Goal: Task Accomplishment & Management: Manage account settings

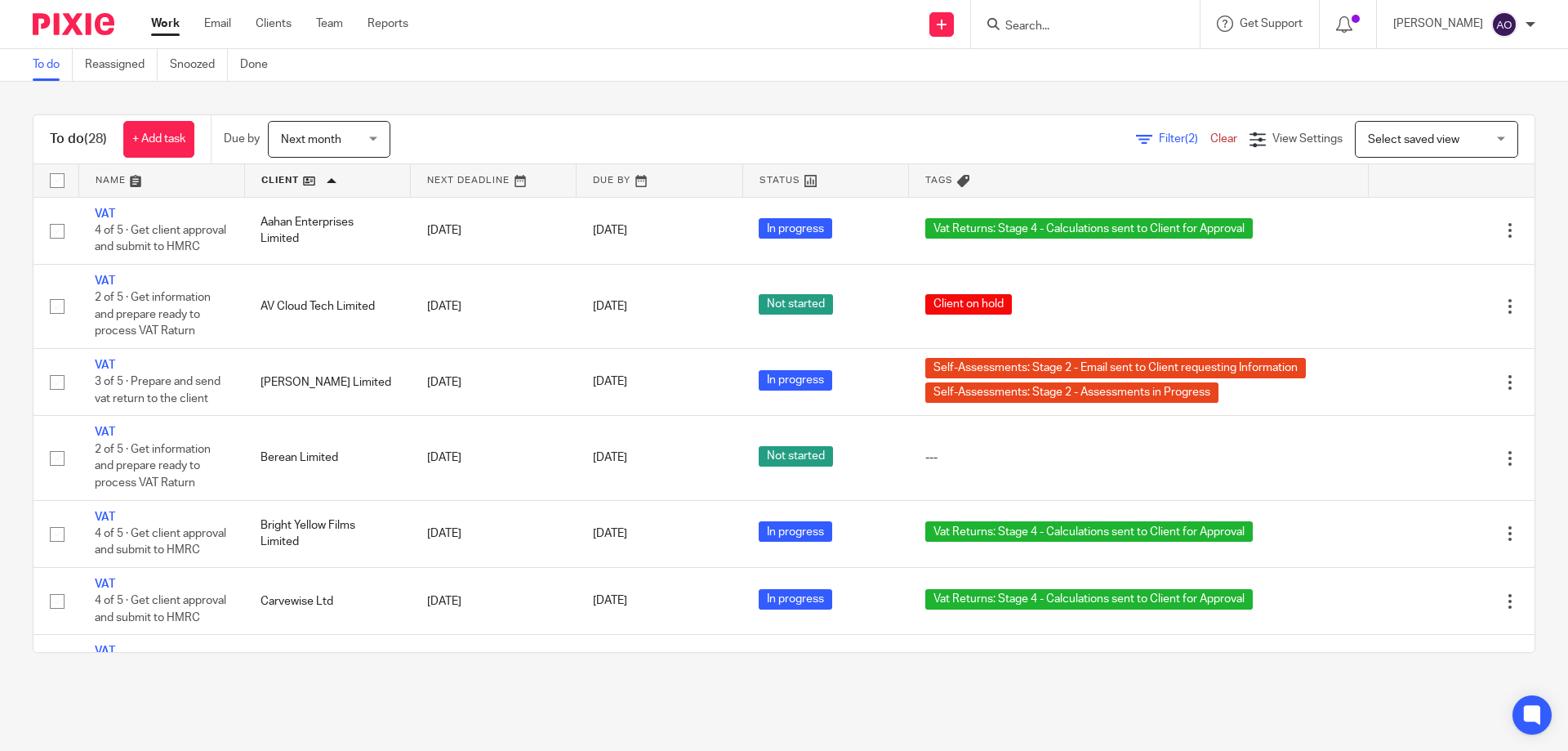
click at [521, 180] on link at bounding box center [493, 180] width 165 height 32
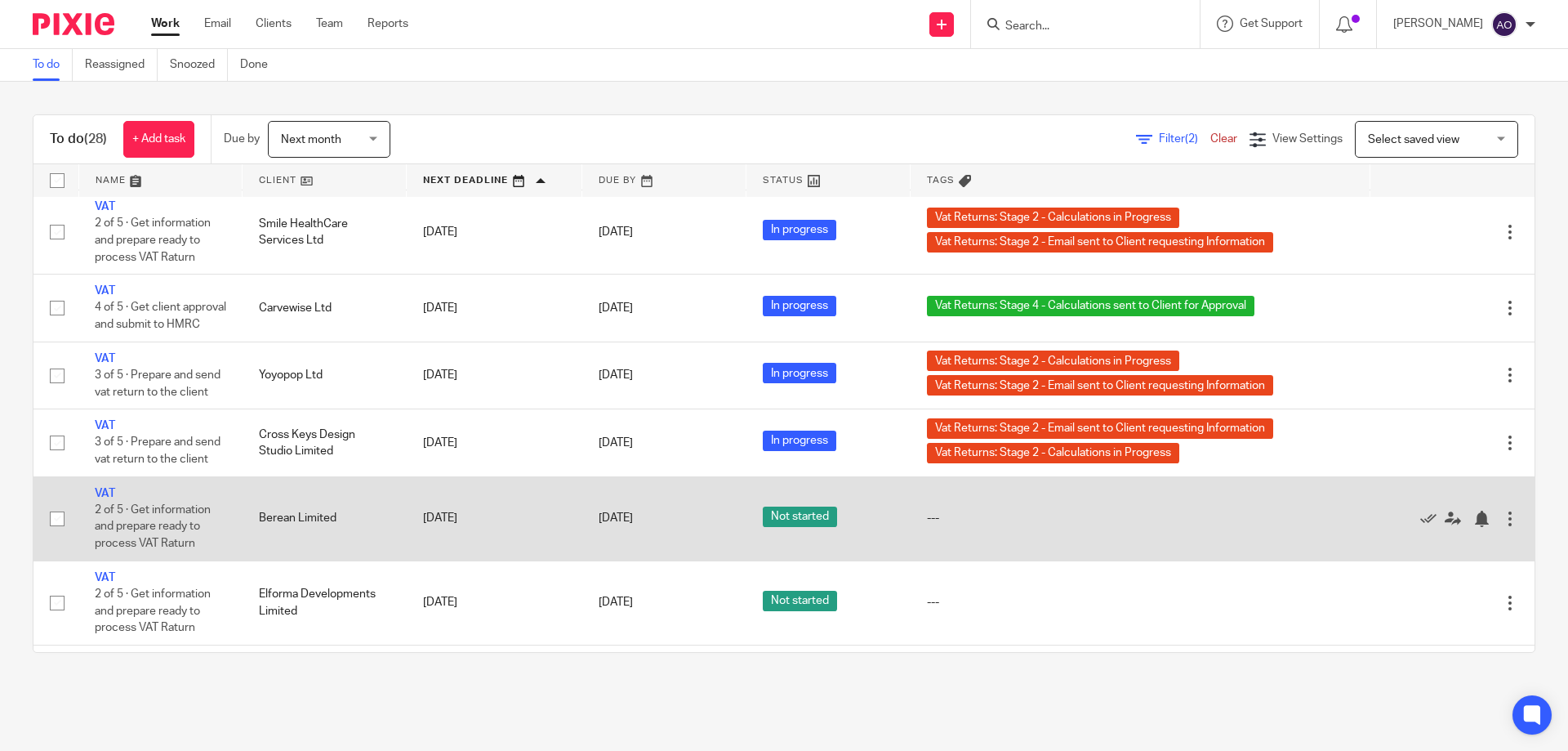
scroll to position [1671, 0]
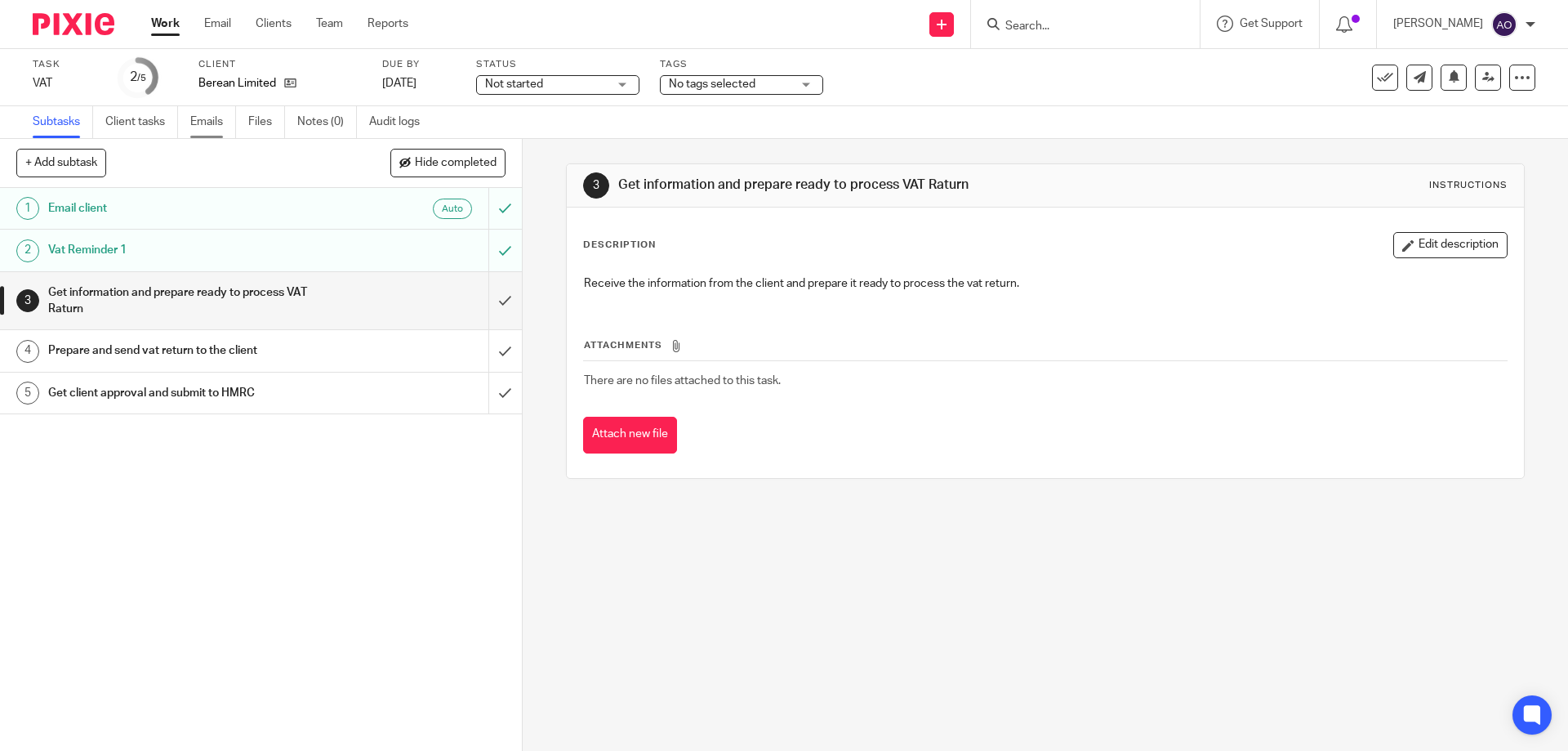
click at [204, 123] on link "Emails" at bounding box center [213, 122] width 46 height 31
click at [204, 119] on link "Emails" at bounding box center [213, 122] width 46 height 31
click at [217, 122] on link "Emails" at bounding box center [213, 122] width 46 height 31
click at [206, 120] on link "Emails" at bounding box center [213, 122] width 46 height 31
click at [209, 118] on link "Emails" at bounding box center [213, 122] width 46 height 31
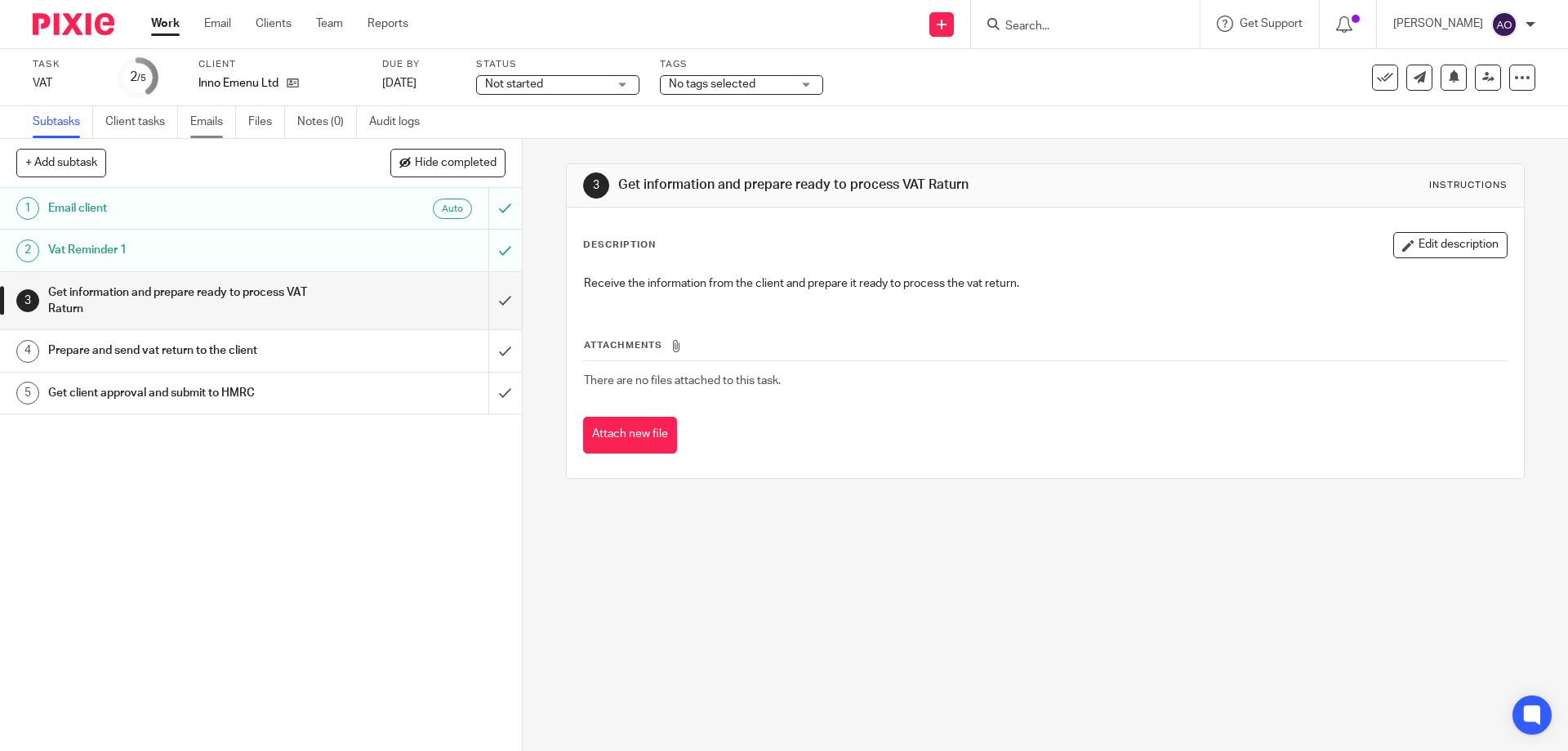
click at [213, 124] on link "Emails" at bounding box center [213, 122] width 46 height 31
click at [485, 241] on input "submit" at bounding box center [261, 250] width 522 height 41
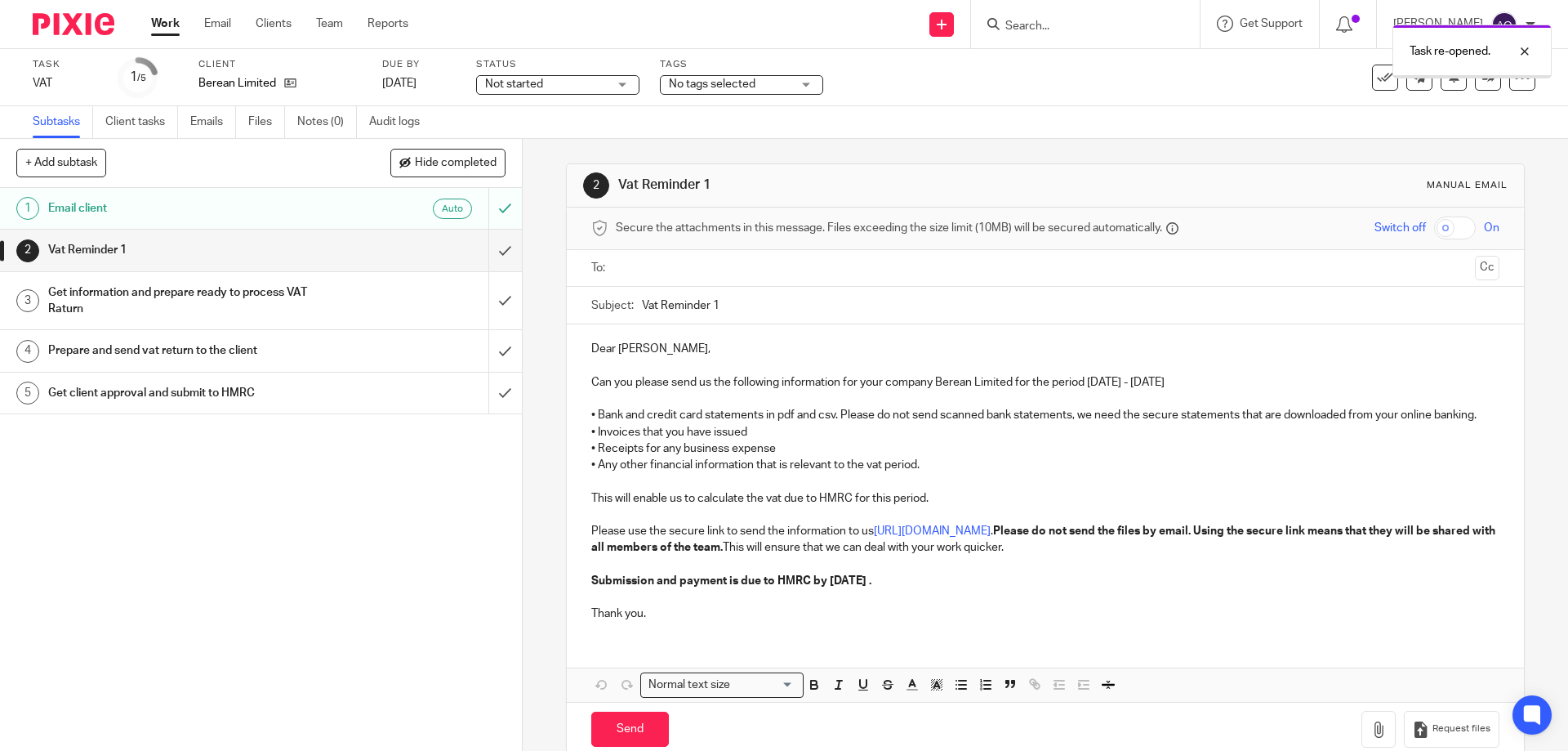
click at [667, 268] on input "text" at bounding box center [1044, 268] width 846 height 19
drag, startPoint x: 709, startPoint y: 306, endPoint x: 730, endPoint y: 308, distance: 21.1
click at [730, 308] on input "Vat Reminder 1" at bounding box center [1071, 309] width 857 height 36
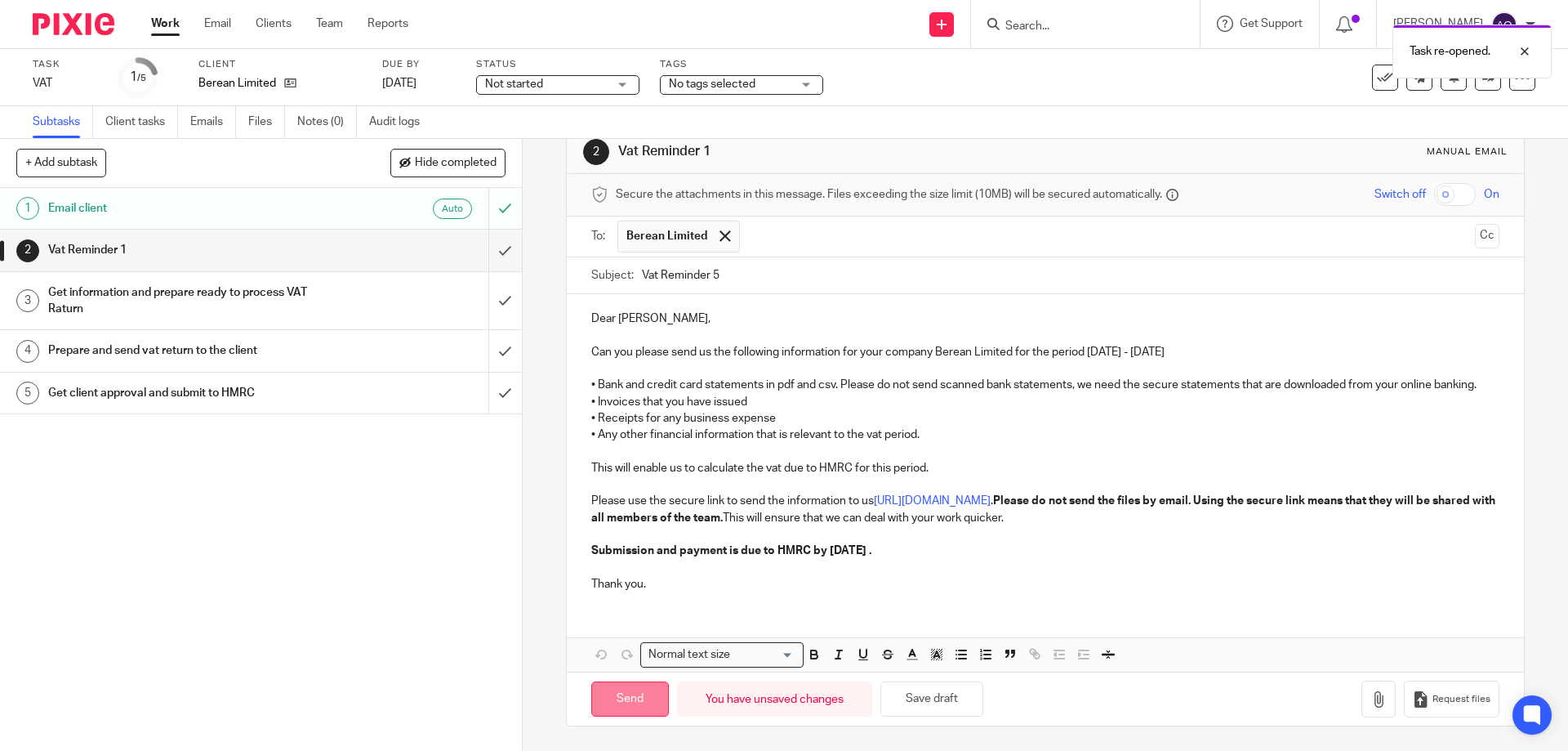
type input "Vat Reminder 5"
click at [628, 702] on input "Send" at bounding box center [630, 699] width 78 height 35
type input "Sent"
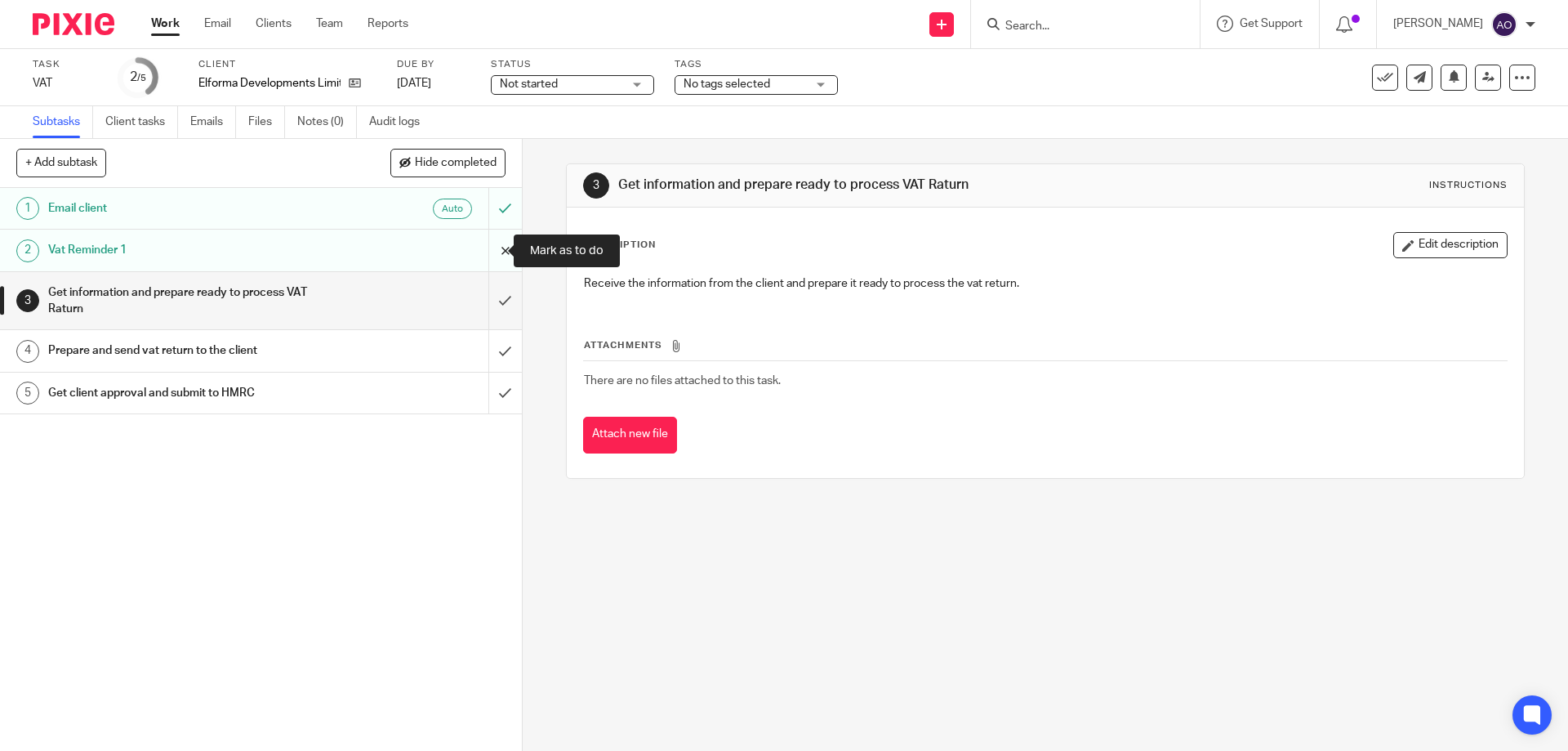
click at [491, 243] on input "submit" at bounding box center [261, 250] width 522 height 41
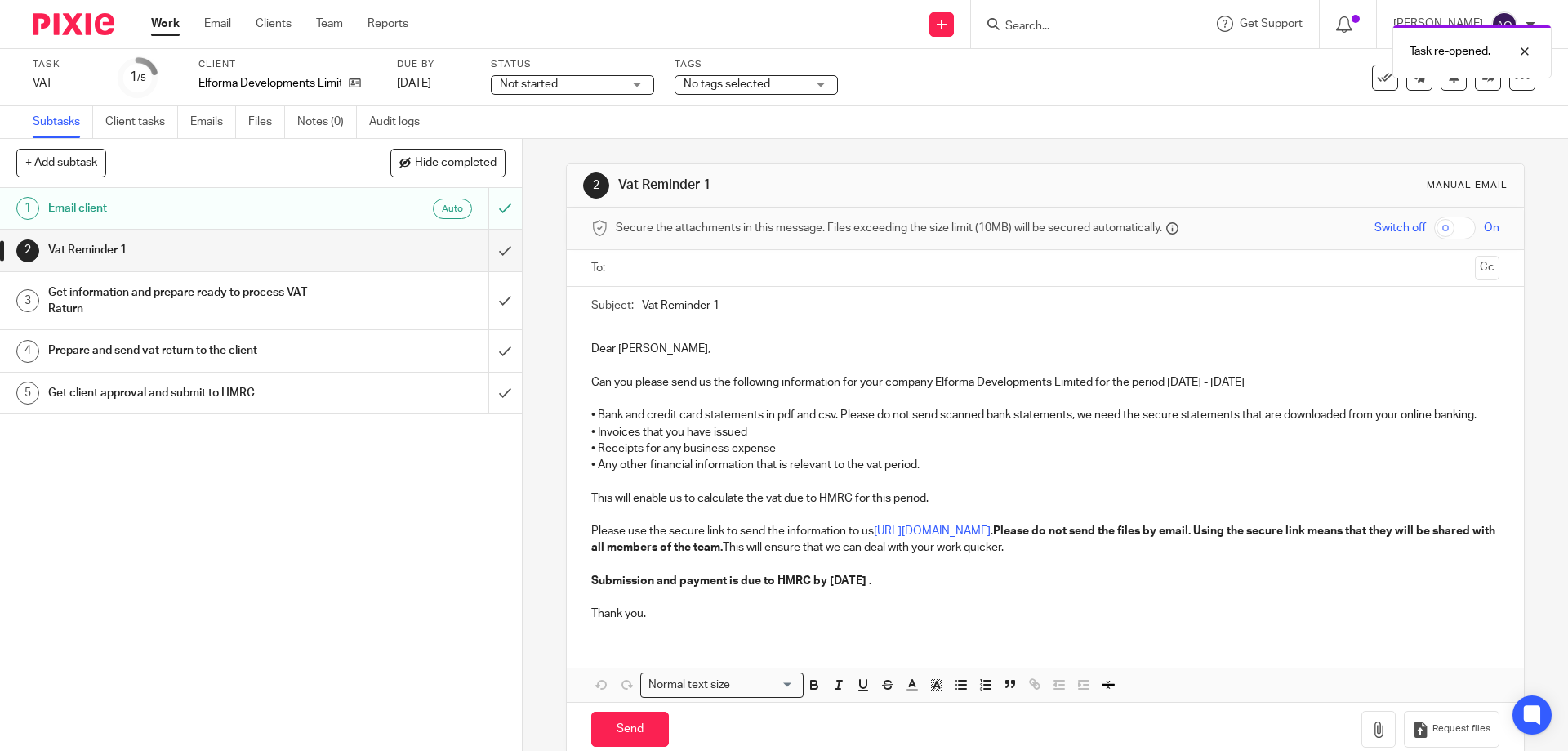
click at [685, 264] on input "text" at bounding box center [1044, 268] width 846 height 19
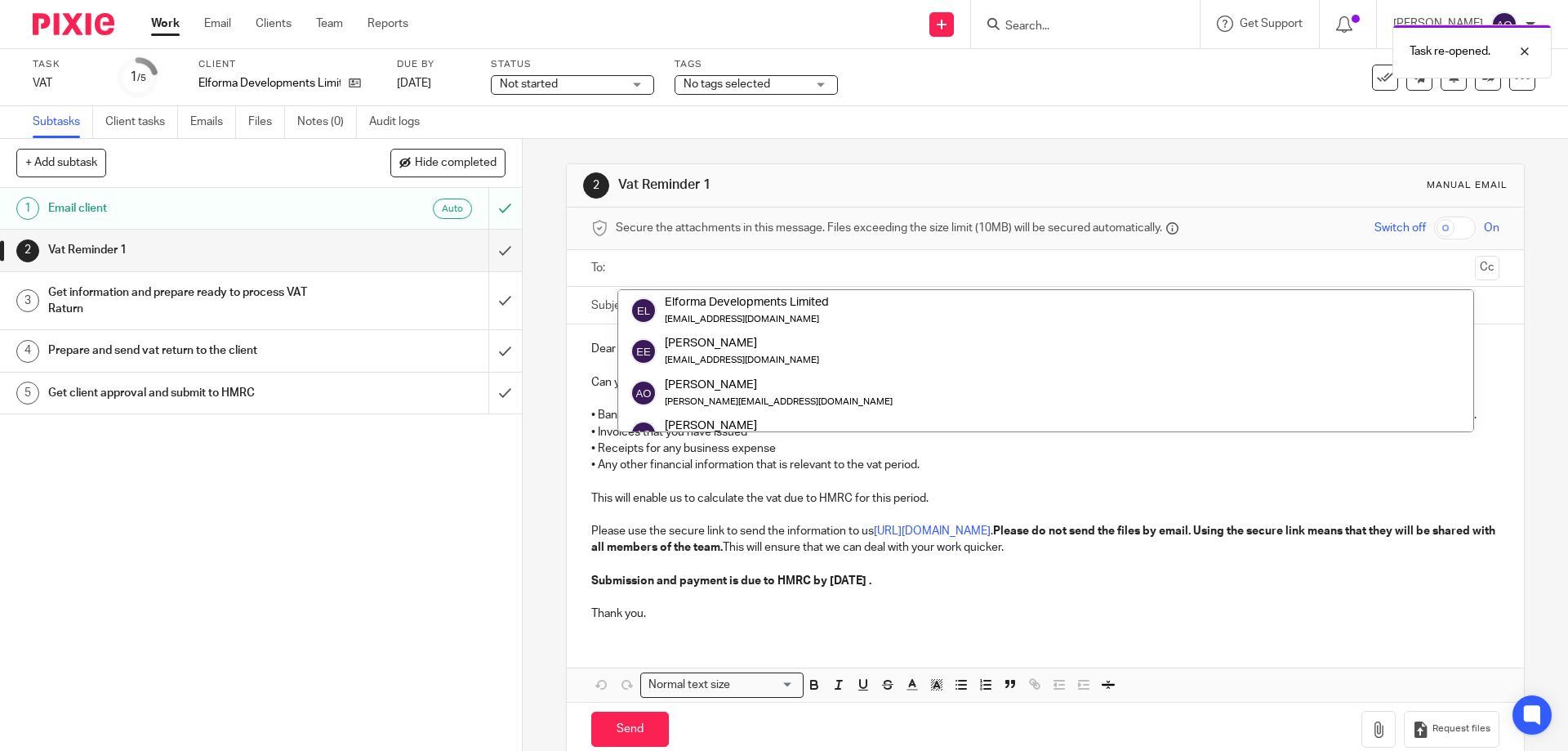
click at [685, 264] on input "text" at bounding box center [1044, 268] width 846 height 19
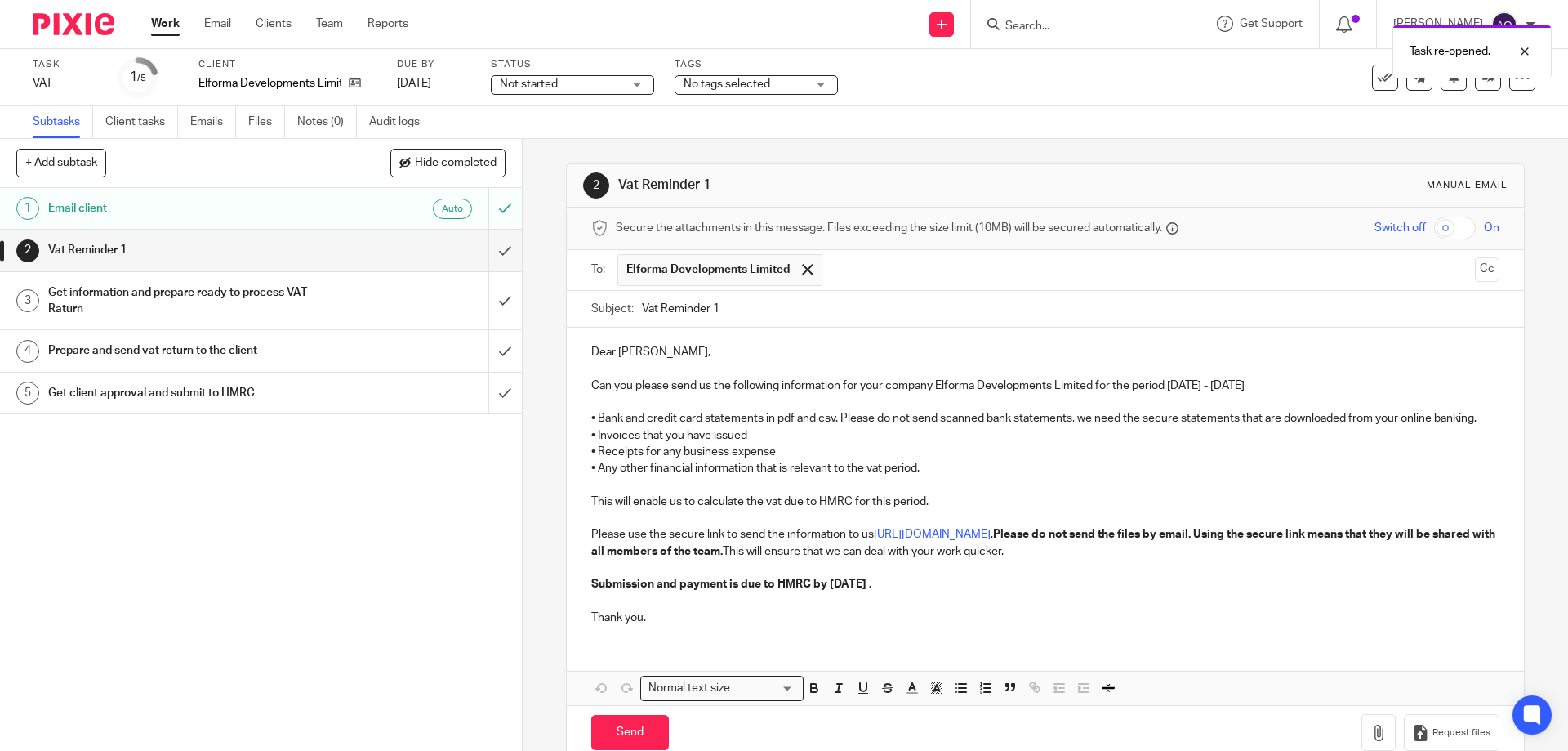
drag, startPoint x: 711, startPoint y: 305, endPoint x: 722, endPoint y: 305, distance: 11.0
click at [722, 305] on input "Vat Reminder 1" at bounding box center [1071, 309] width 857 height 36
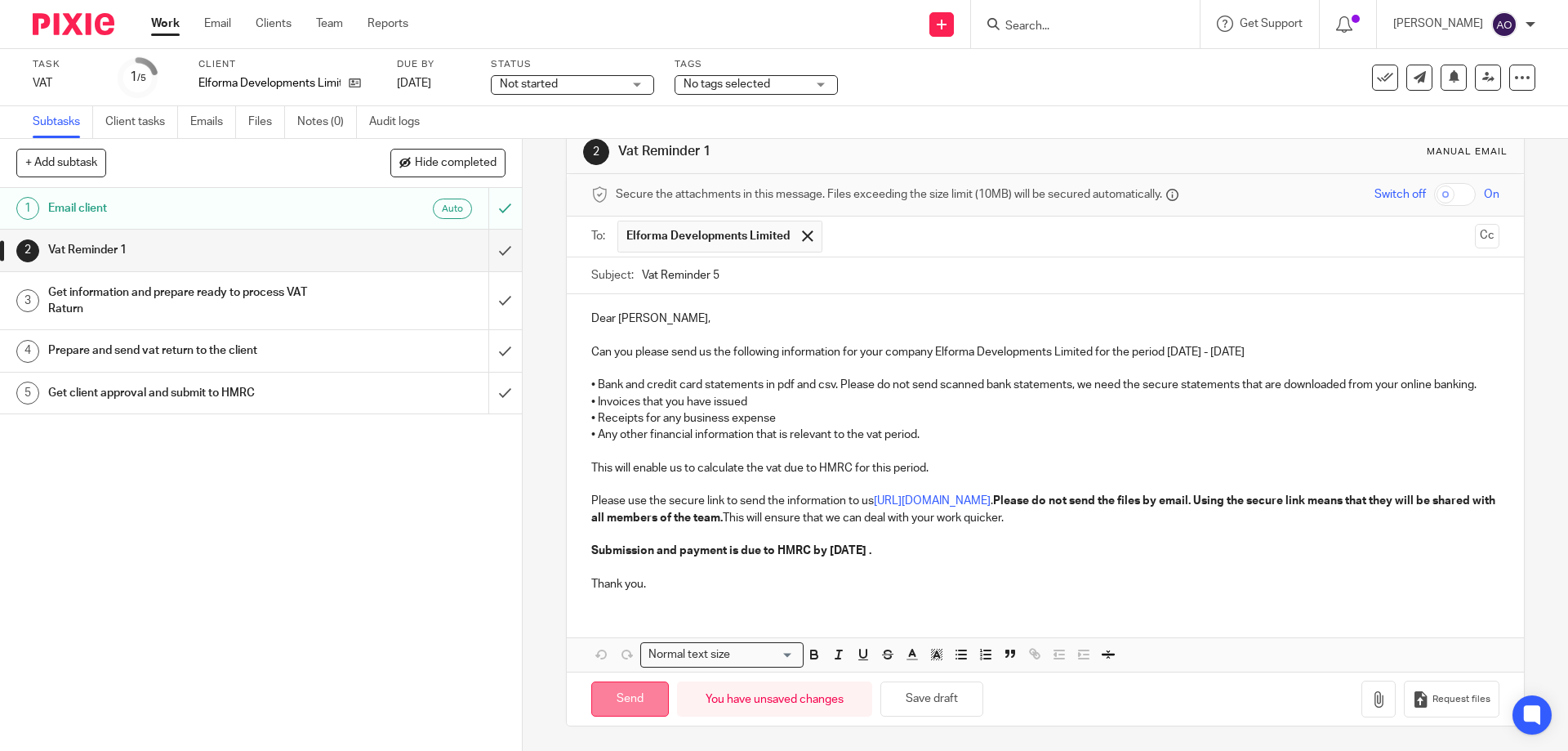
type input "Vat Reminder 5"
click at [626, 705] on input "Send" at bounding box center [630, 699] width 78 height 35
type input "Sent"
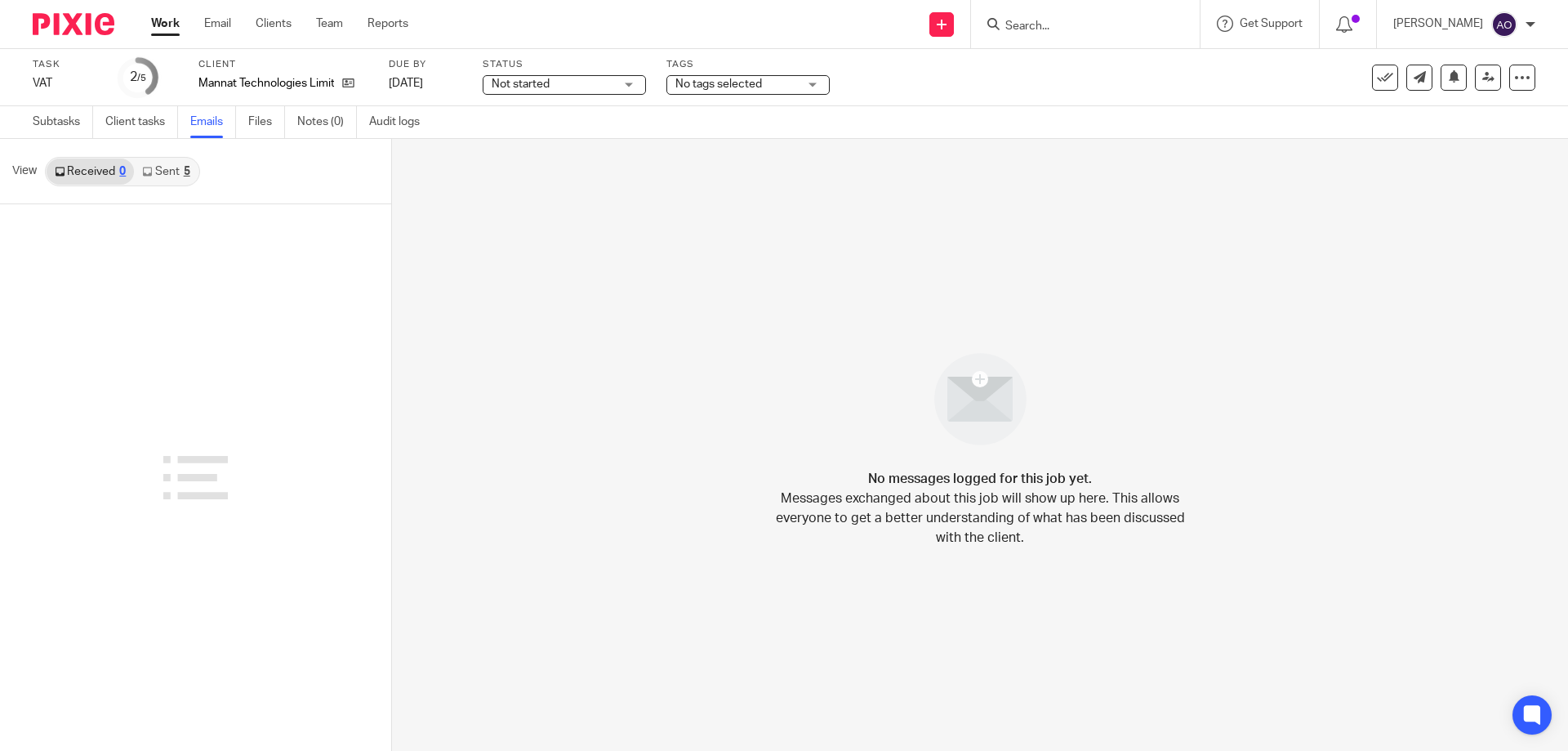
click at [168, 170] on link "Sent 5" at bounding box center [166, 172] width 64 height 27
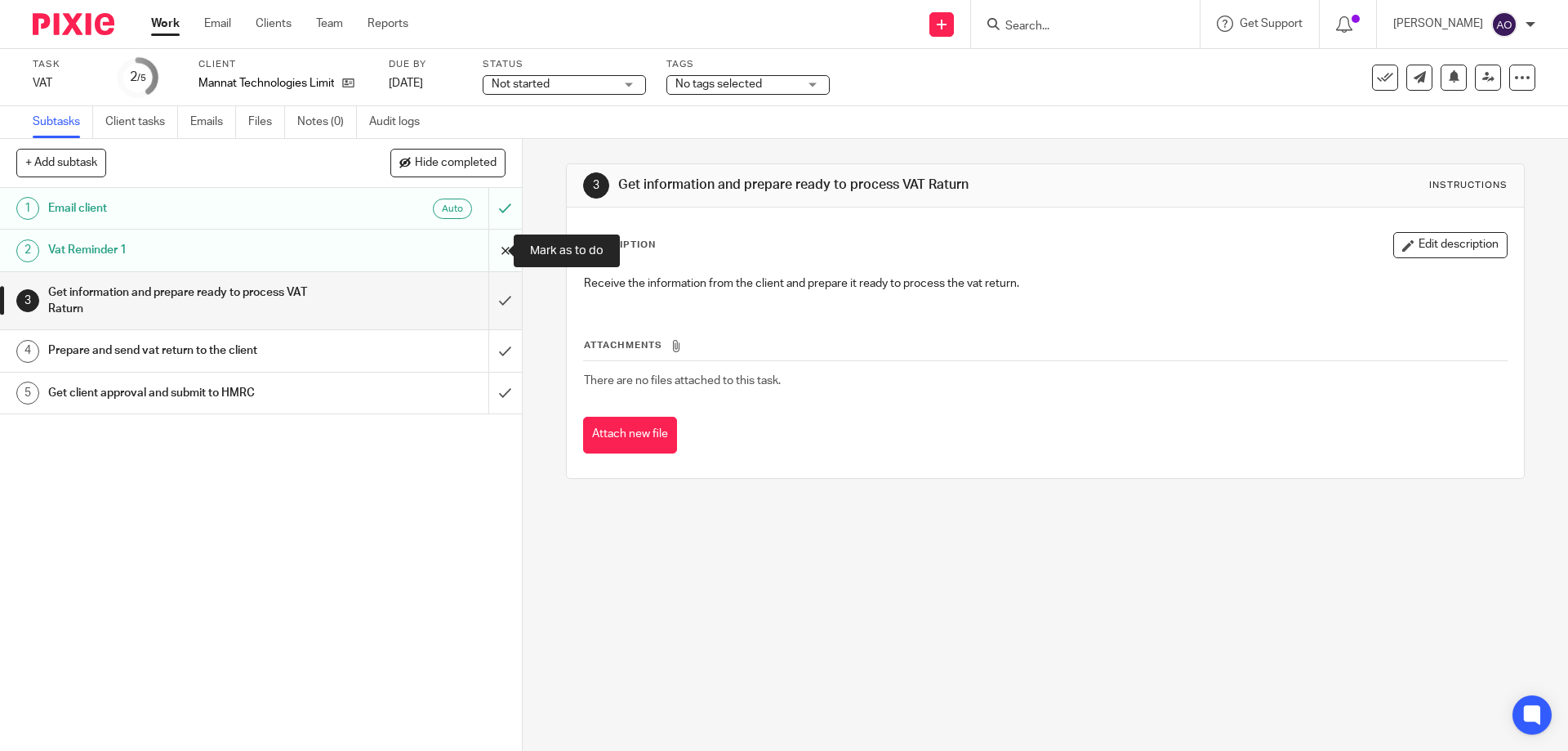
click at [482, 246] on input "submit" at bounding box center [261, 250] width 522 height 41
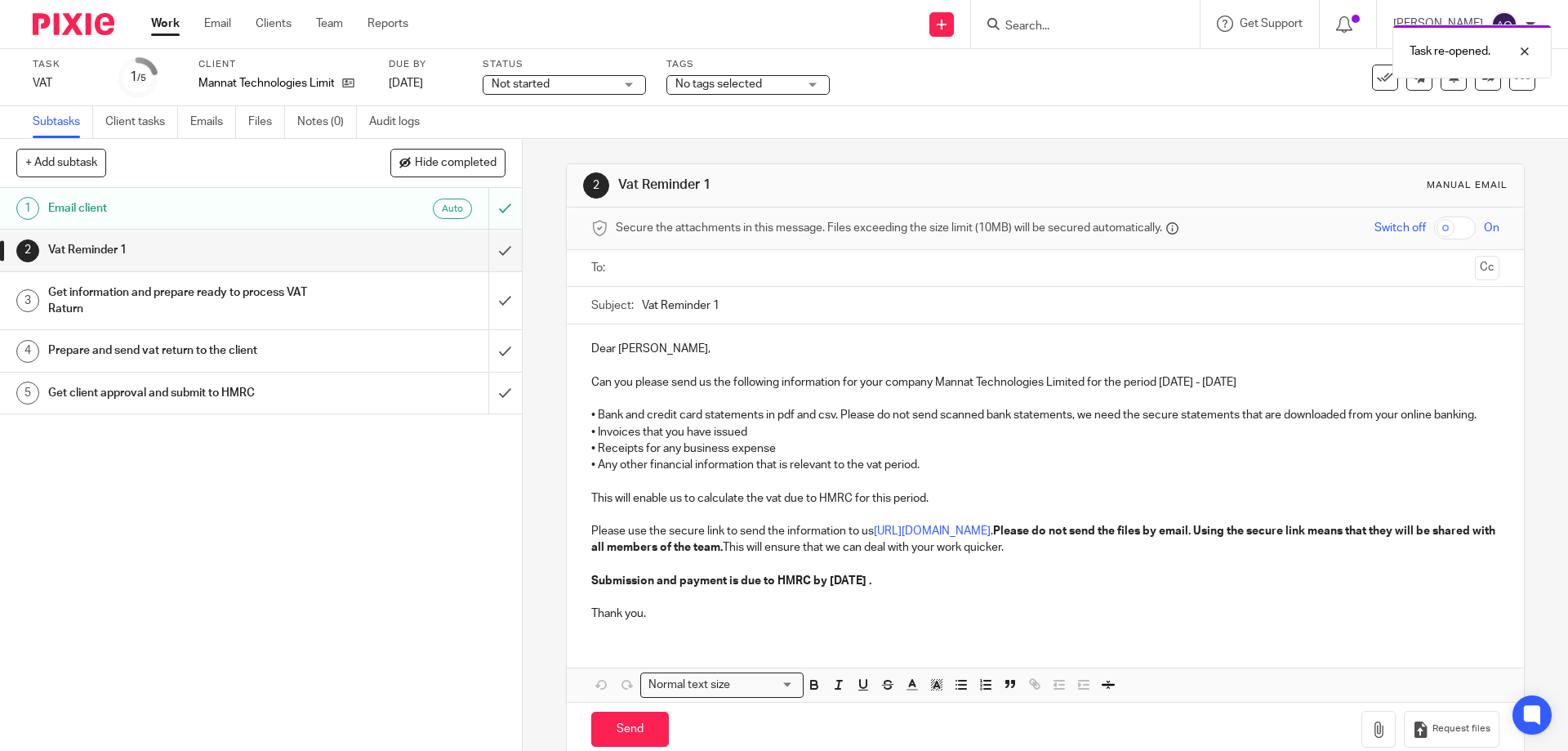
click at [675, 264] on input "text" at bounding box center [1044, 268] width 846 height 19
drag, startPoint x: 711, startPoint y: 304, endPoint x: 728, endPoint y: 307, distance: 17.3
click at [728, 307] on input "Vat Reminder 1" at bounding box center [1071, 309] width 857 height 36
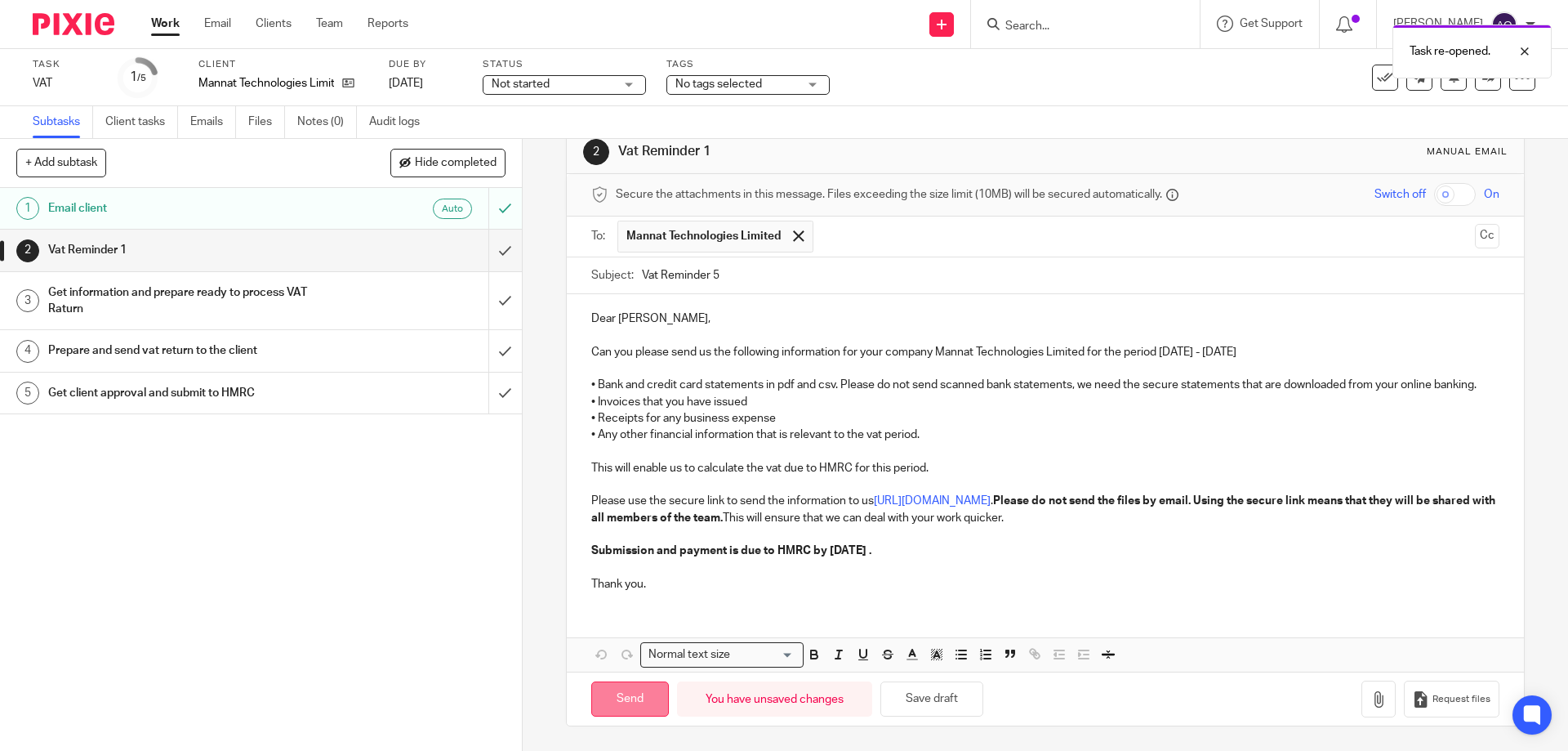
type input "Vat Reminder 5"
click at [645, 689] on input "Send" at bounding box center [630, 699] width 78 height 35
type input "Sent"
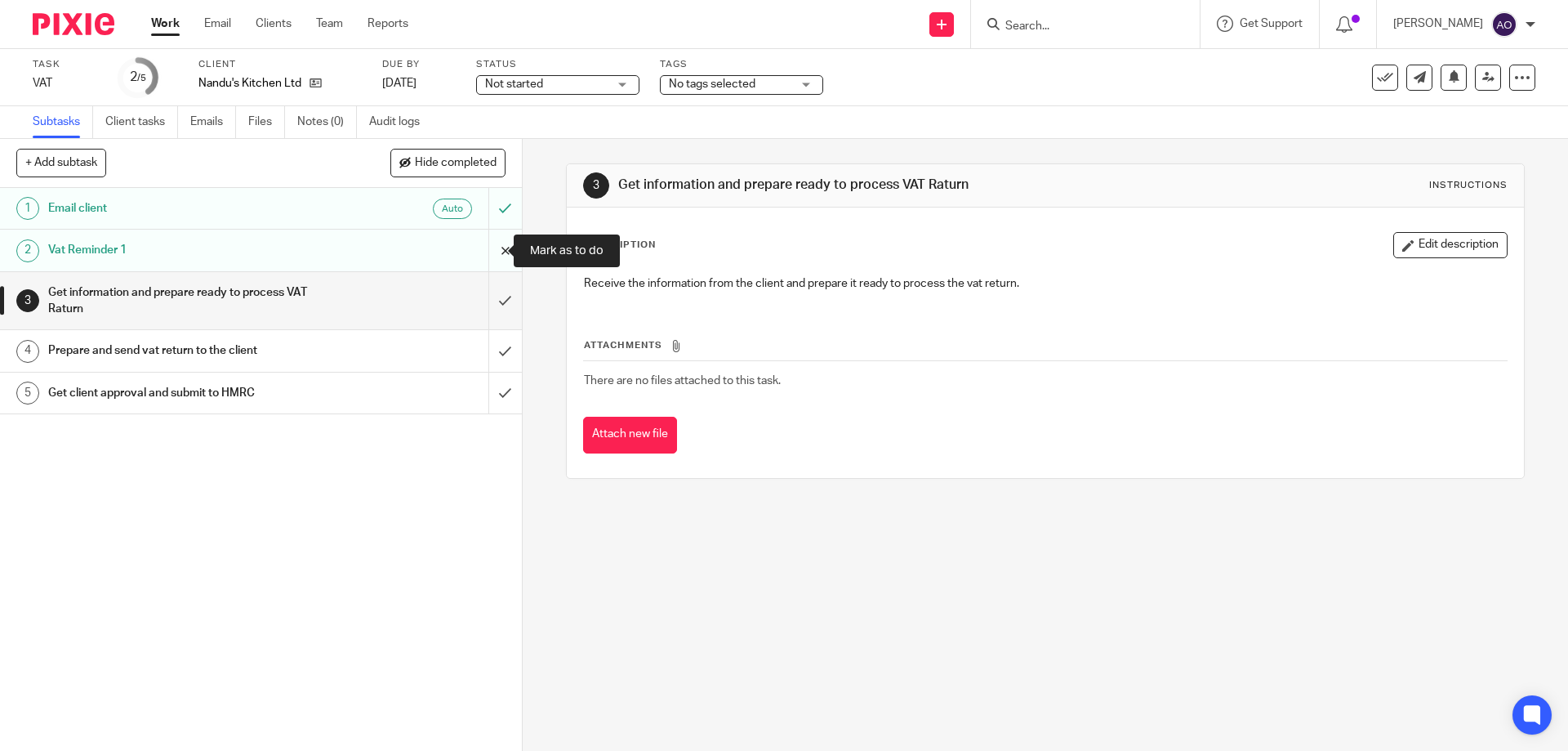
click at [484, 244] on input "submit" at bounding box center [261, 250] width 522 height 41
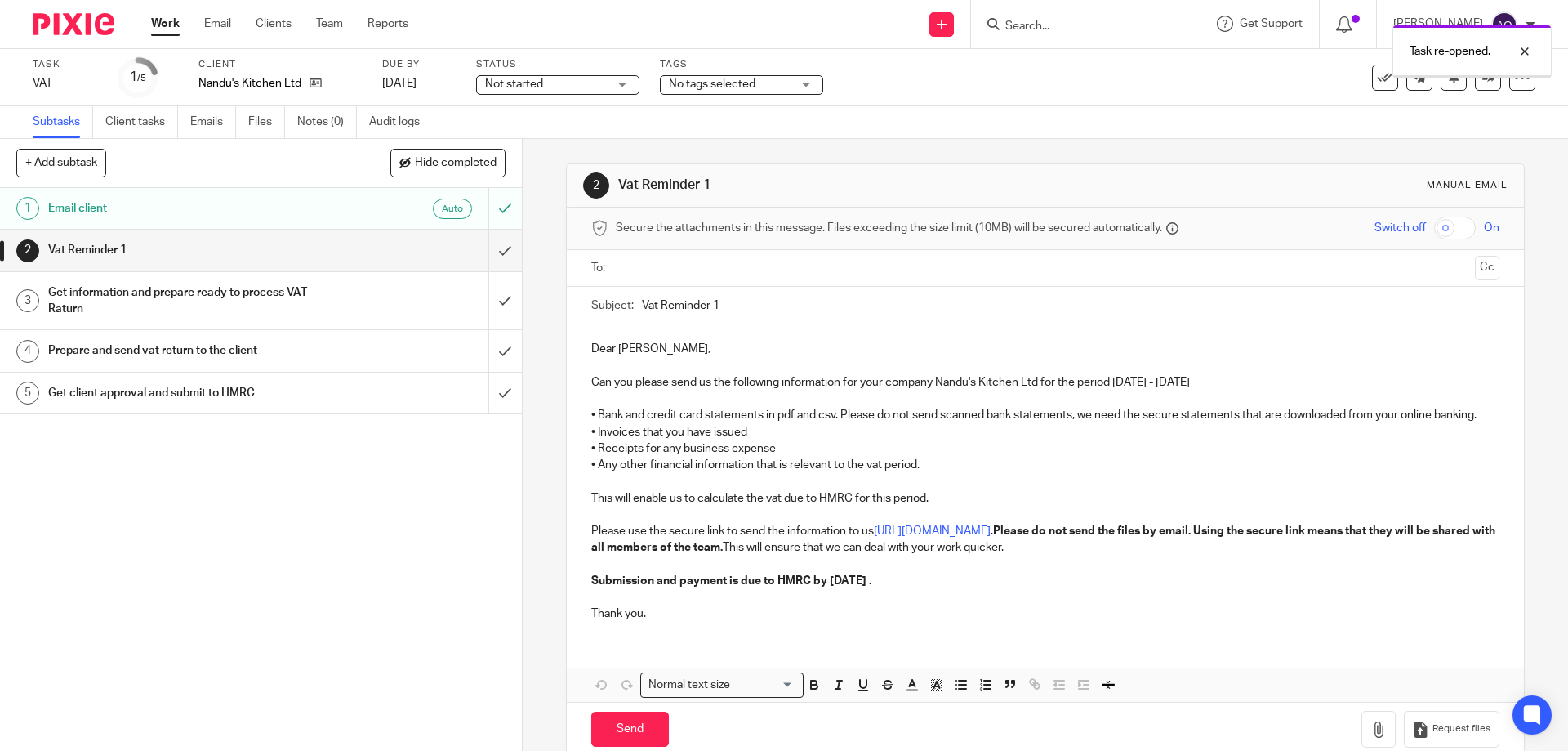
click at [719, 265] on input "text" at bounding box center [1044, 268] width 846 height 19
drag, startPoint x: 709, startPoint y: 305, endPoint x: 736, endPoint y: 304, distance: 27.0
click at [736, 305] on input "Vat Reminder 1" at bounding box center [1071, 309] width 857 height 36
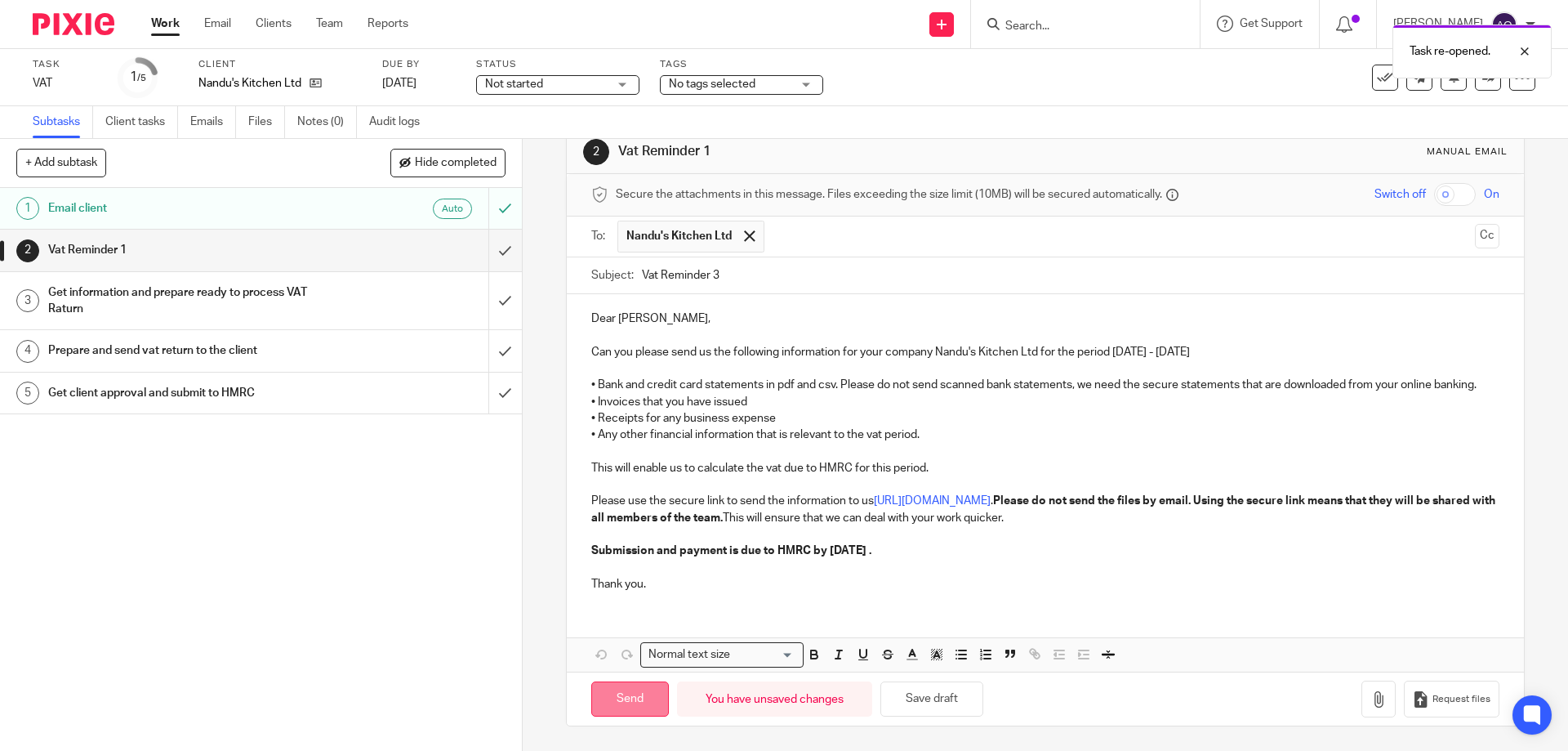
type input "Vat Reminder 3"
click at [635, 694] on input "Send" at bounding box center [630, 699] width 78 height 35
type input "Sent"
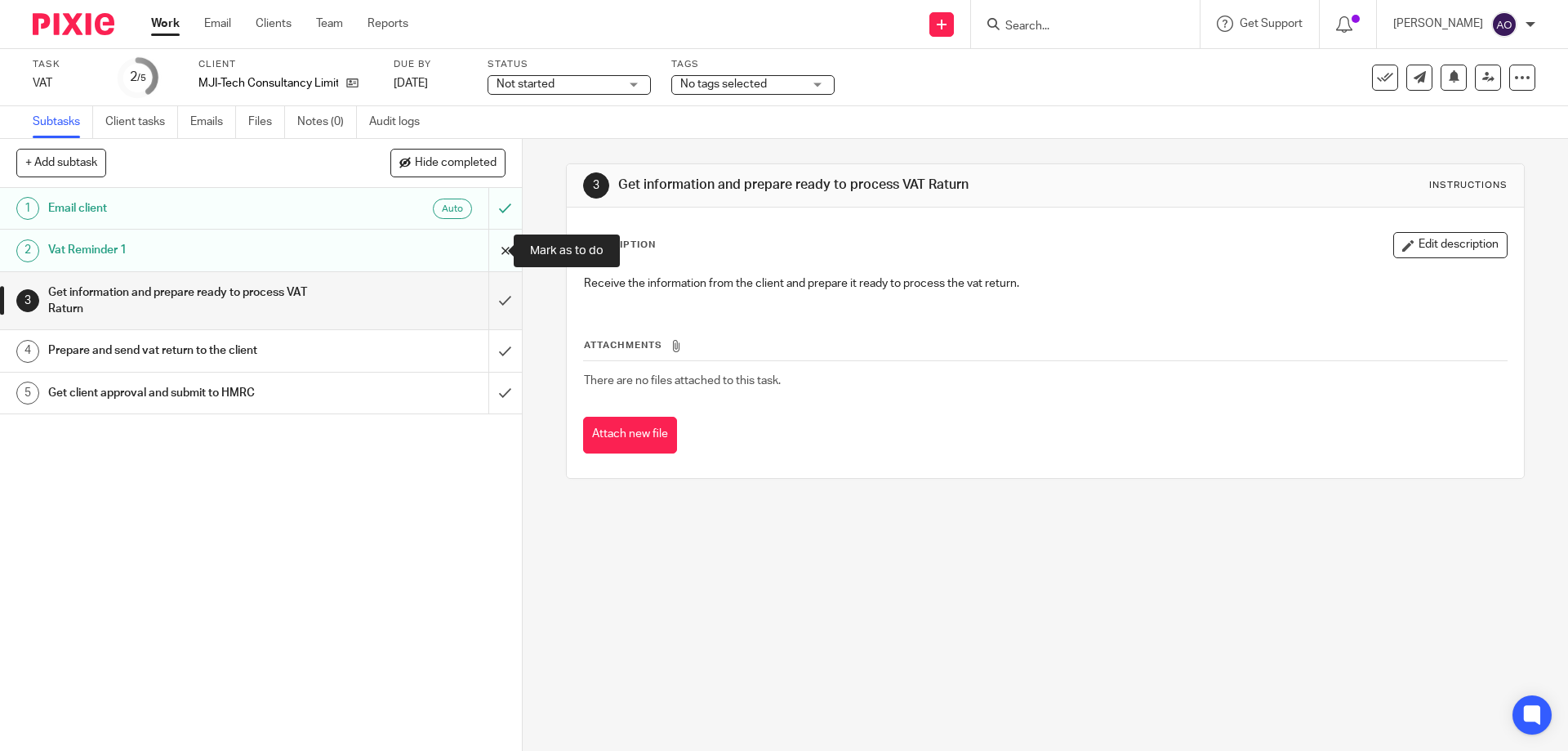
click at [482, 243] on input "submit" at bounding box center [261, 250] width 522 height 41
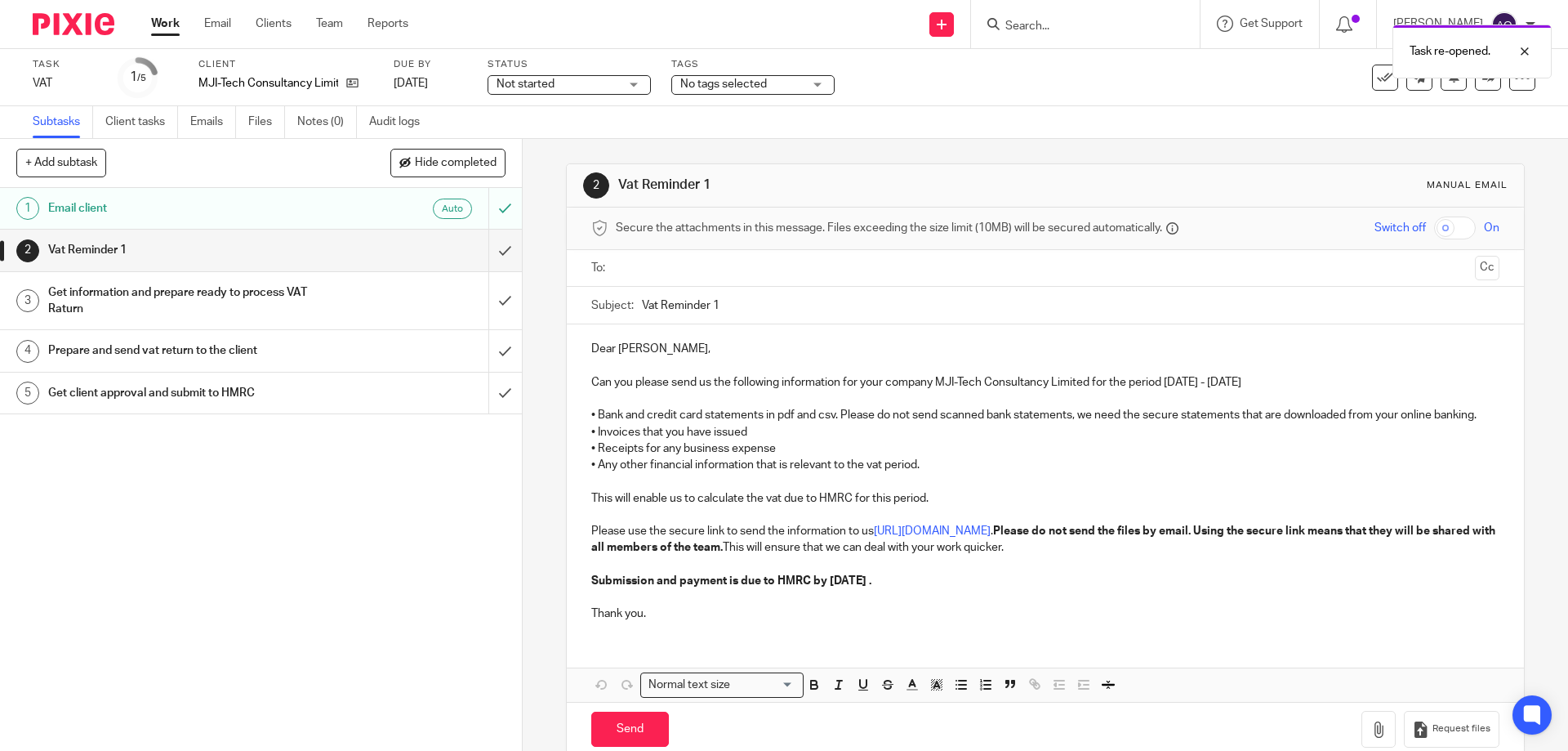
click at [677, 269] on input "text" at bounding box center [1044, 268] width 846 height 19
drag, startPoint x: 709, startPoint y: 307, endPoint x: 743, endPoint y: 308, distance: 34.0
click at [743, 308] on input "Vat Reminder 1" at bounding box center [1071, 309] width 857 height 36
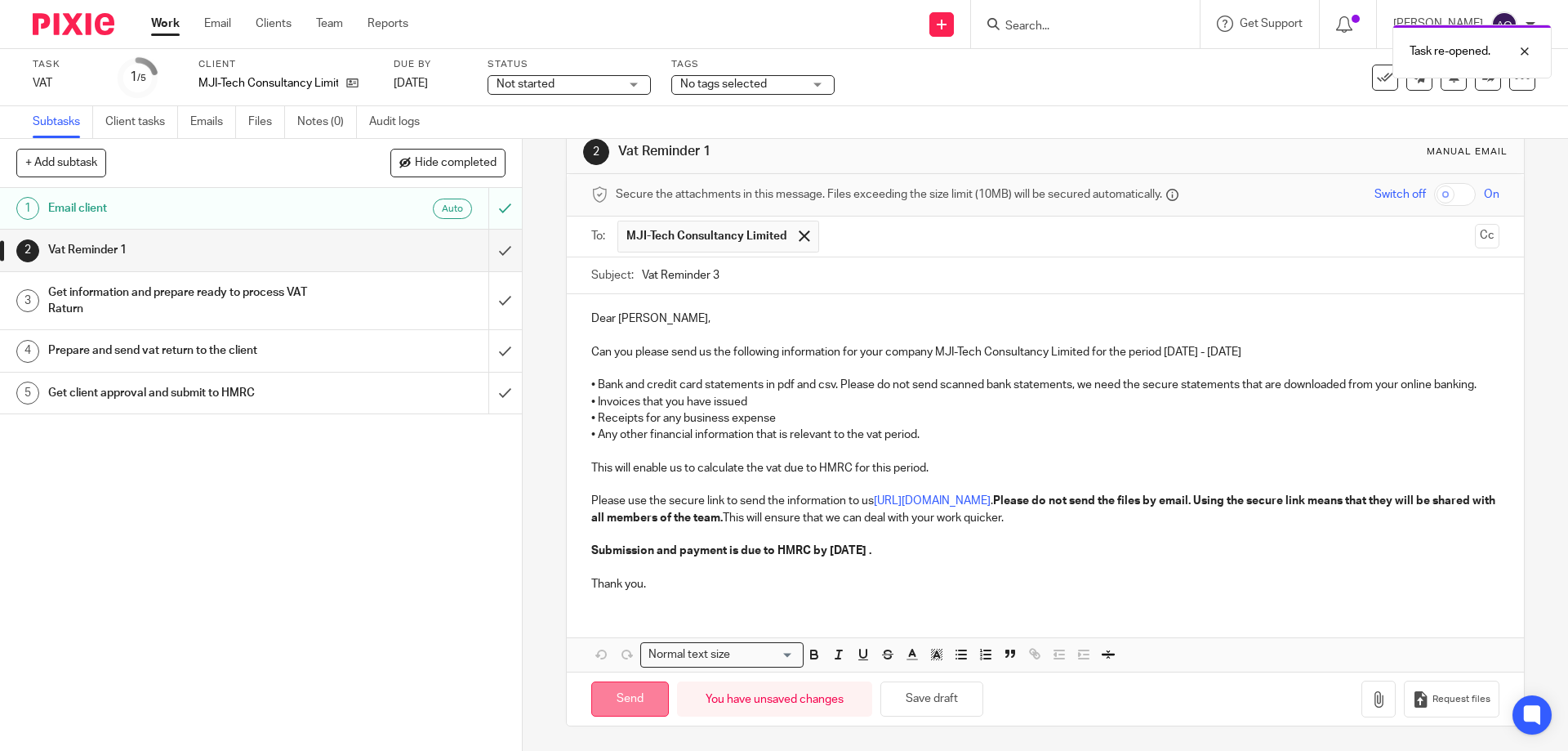
type input "Vat Reminder 3"
click at [626, 691] on input "Send" at bounding box center [630, 699] width 78 height 35
type input "Sent"
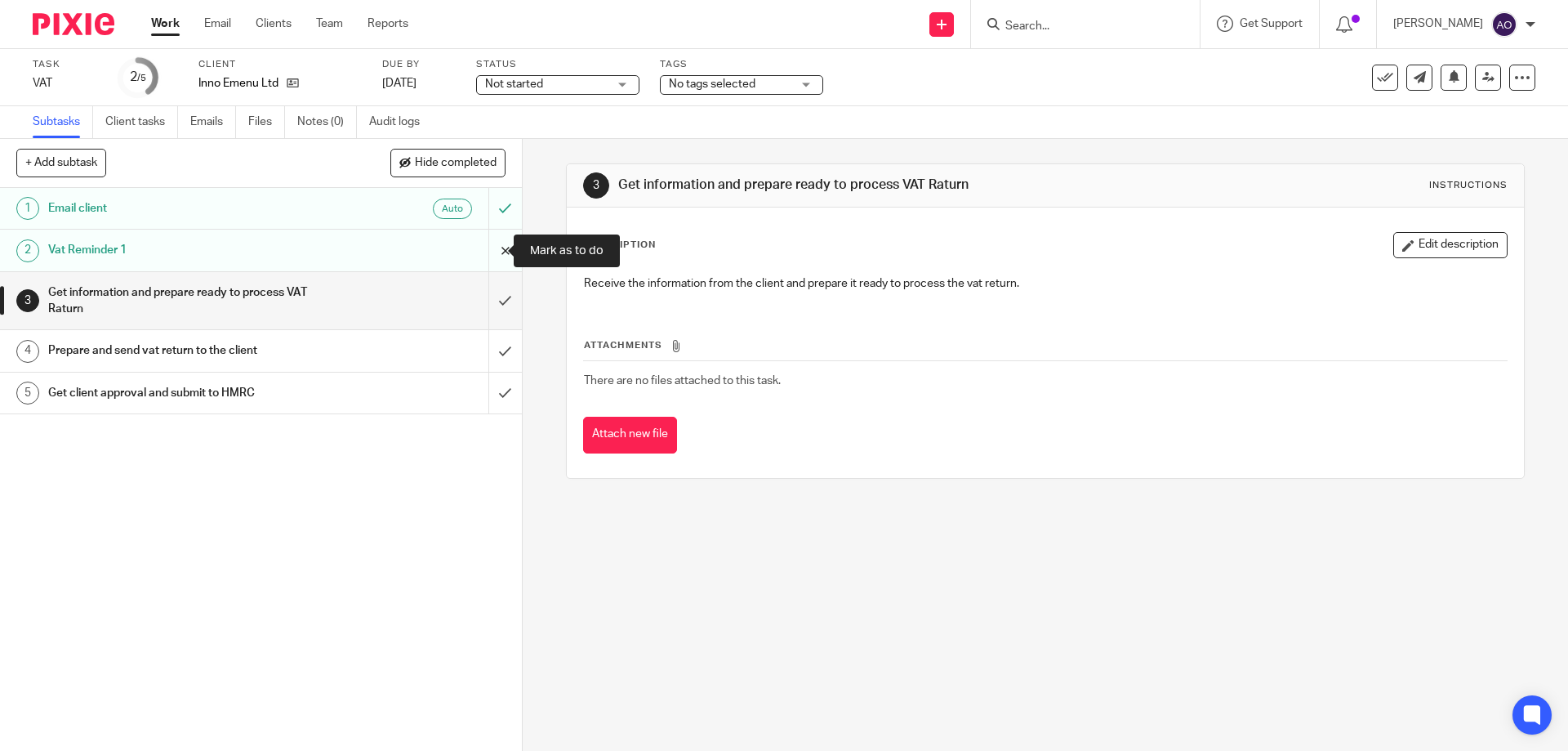
click at [488, 253] on input "submit" at bounding box center [261, 250] width 522 height 41
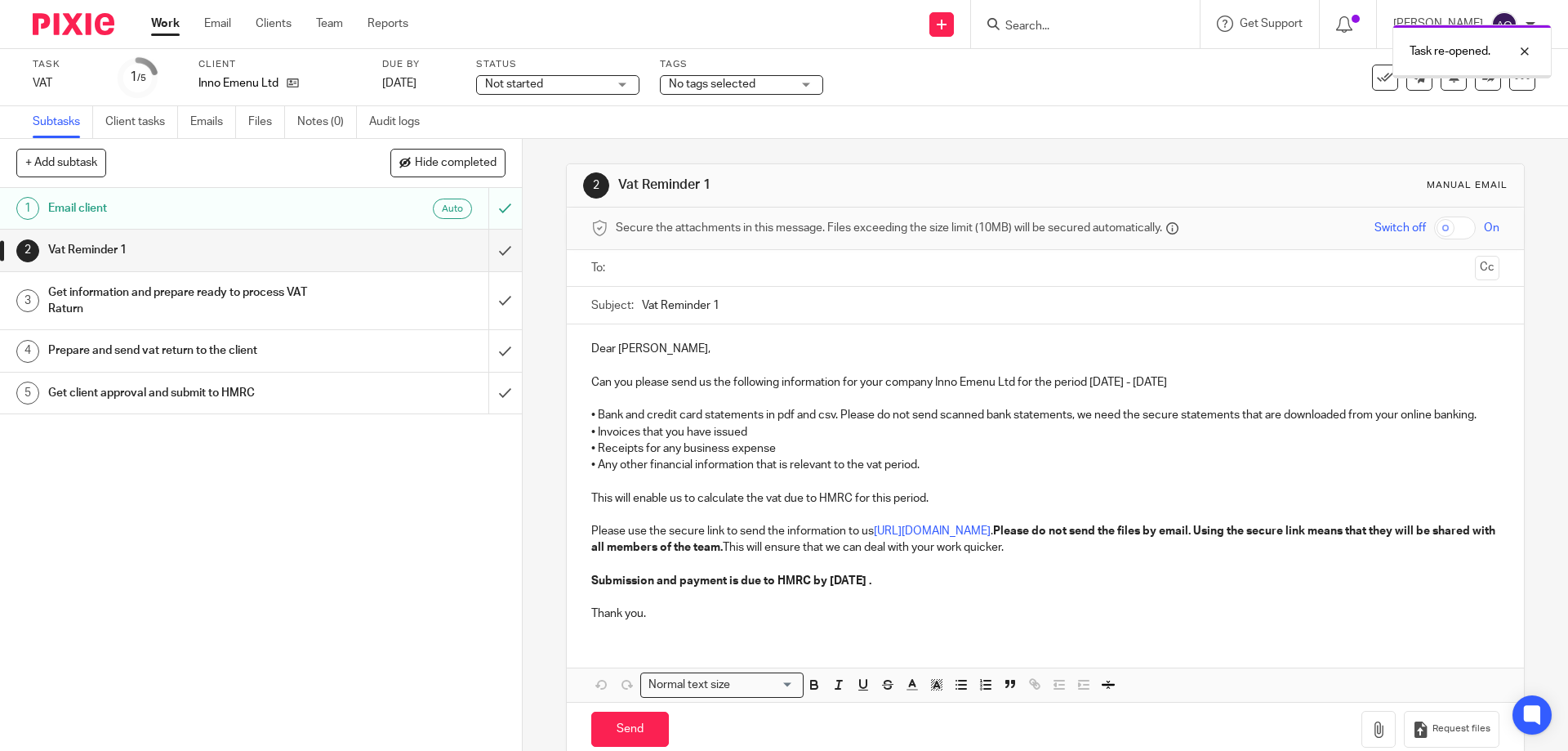
click at [699, 264] on input "text" at bounding box center [1044, 268] width 846 height 19
drag, startPoint x: 709, startPoint y: 305, endPoint x: 724, endPoint y: 302, distance: 15.3
click at [724, 302] on input "Vat Reminder 1" at bounding box center [1071, 309] width 857 height 36
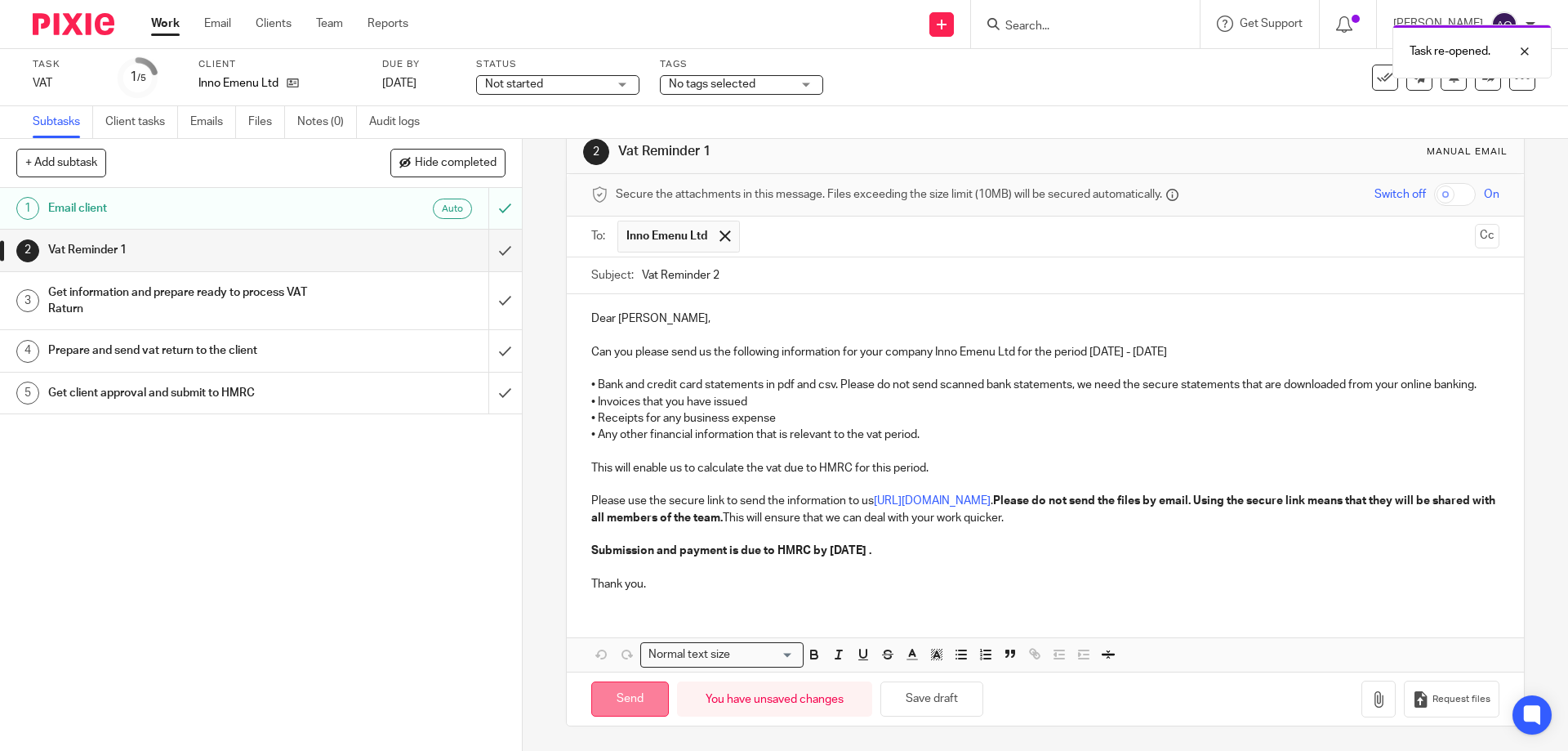
type input "Vat Reminder 2"
click at [616, 711] on input "Send" at bounding box center [630, 699] width 78 height 35
type input "Sent"
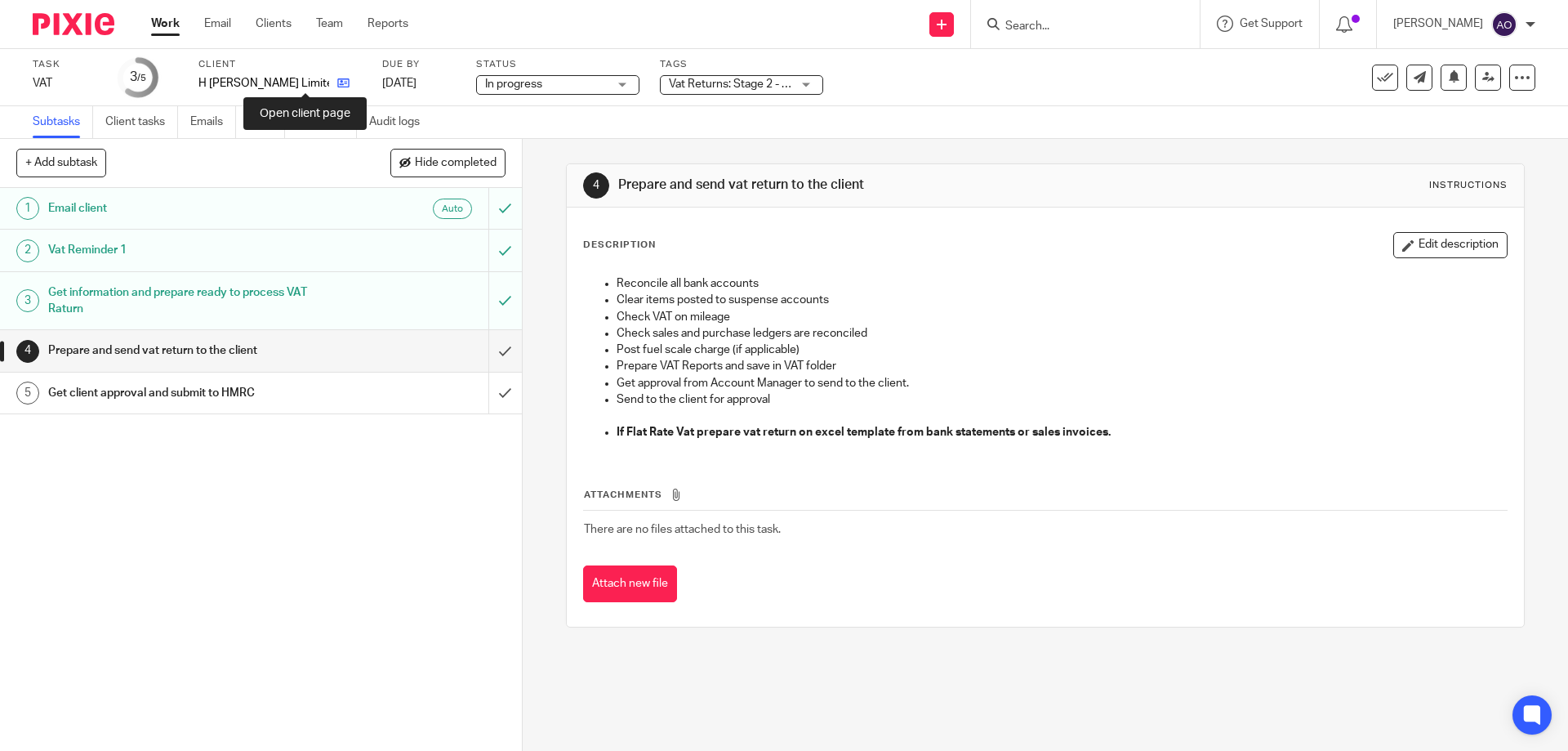
click at [337, 81] on icon at bounding box center [343, 83] width 12 height 12
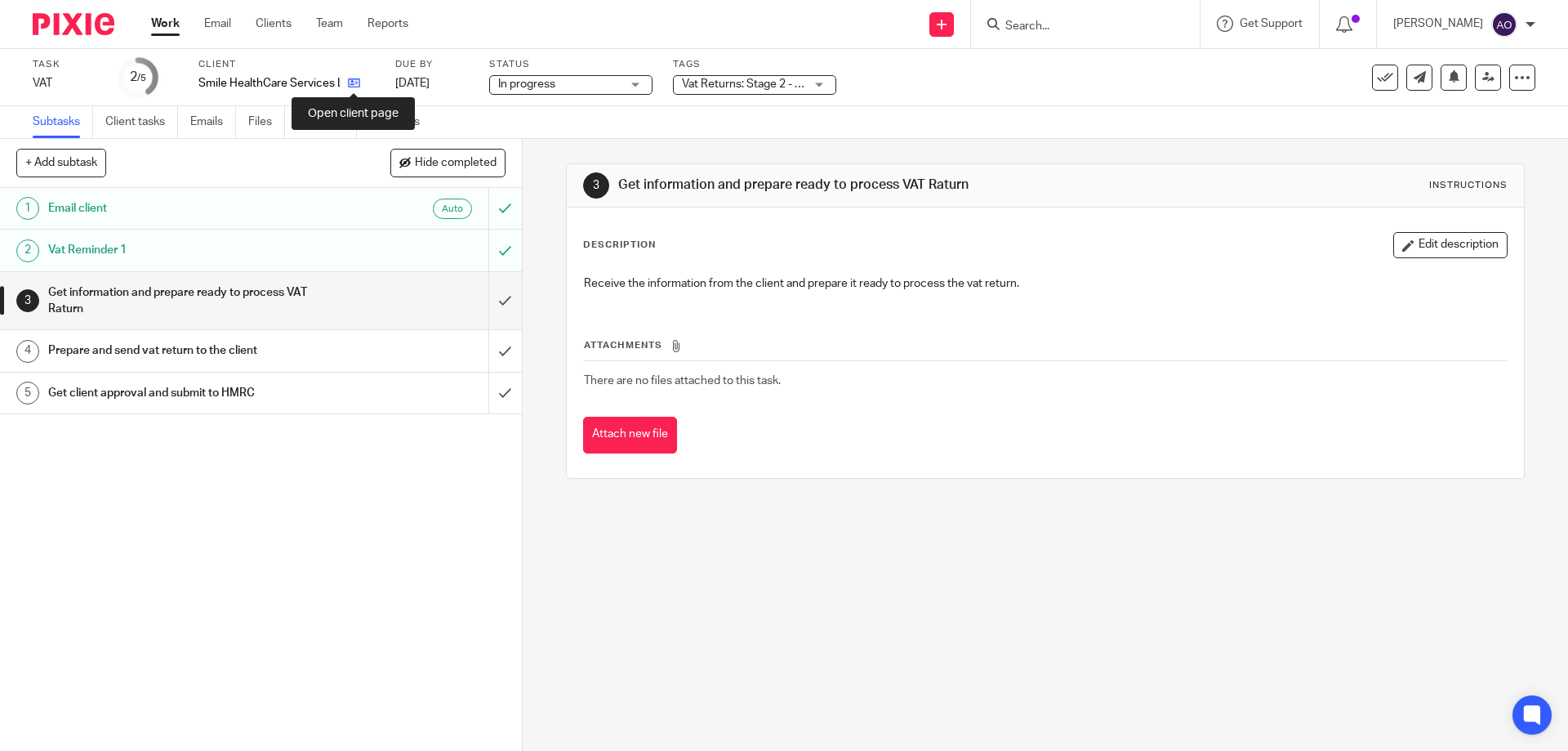
click at [354, 80] on icon at bounding box center [354, 83] width 12 height 12
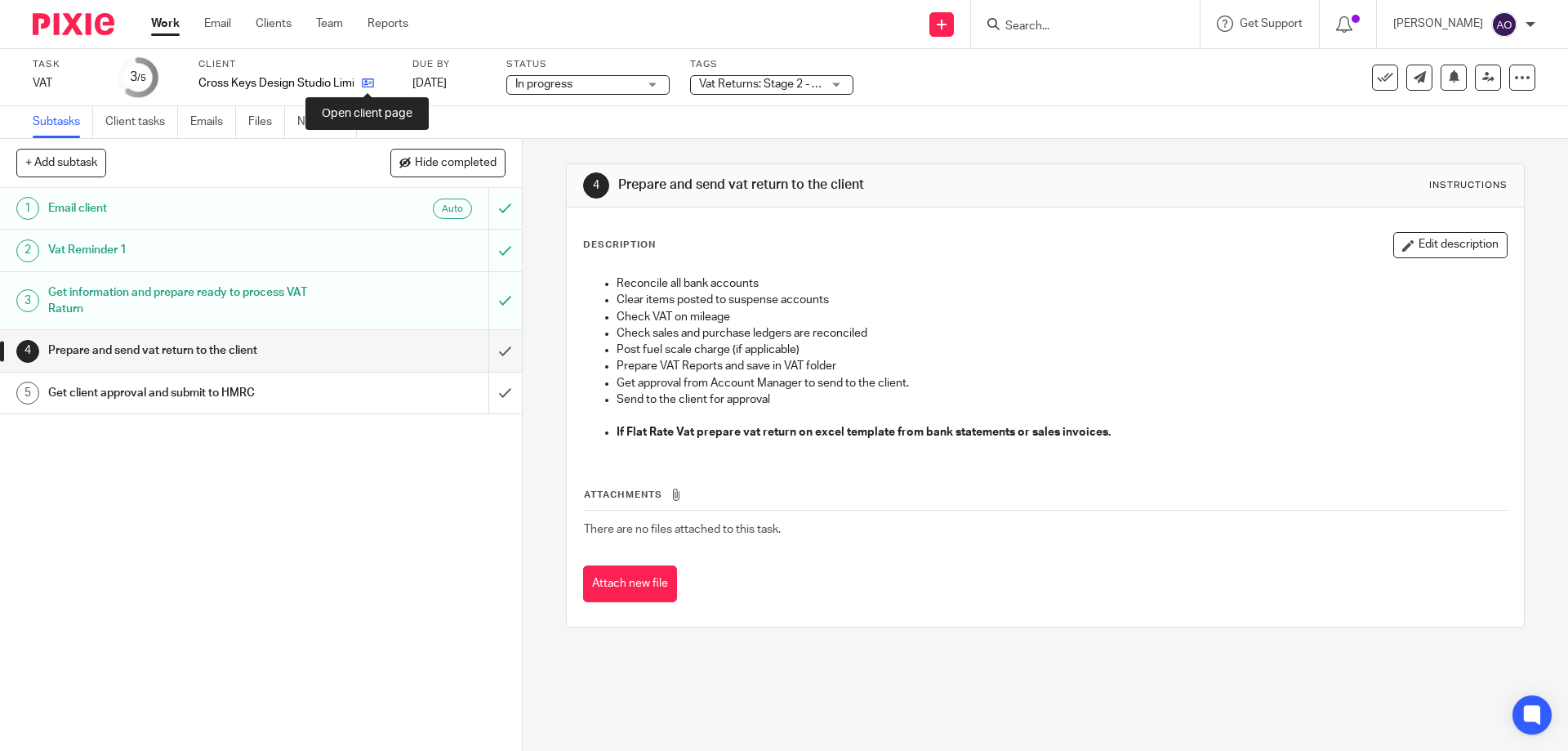
click at [370, 78] on icon at bounding box center [368, 83] width 12 height 12
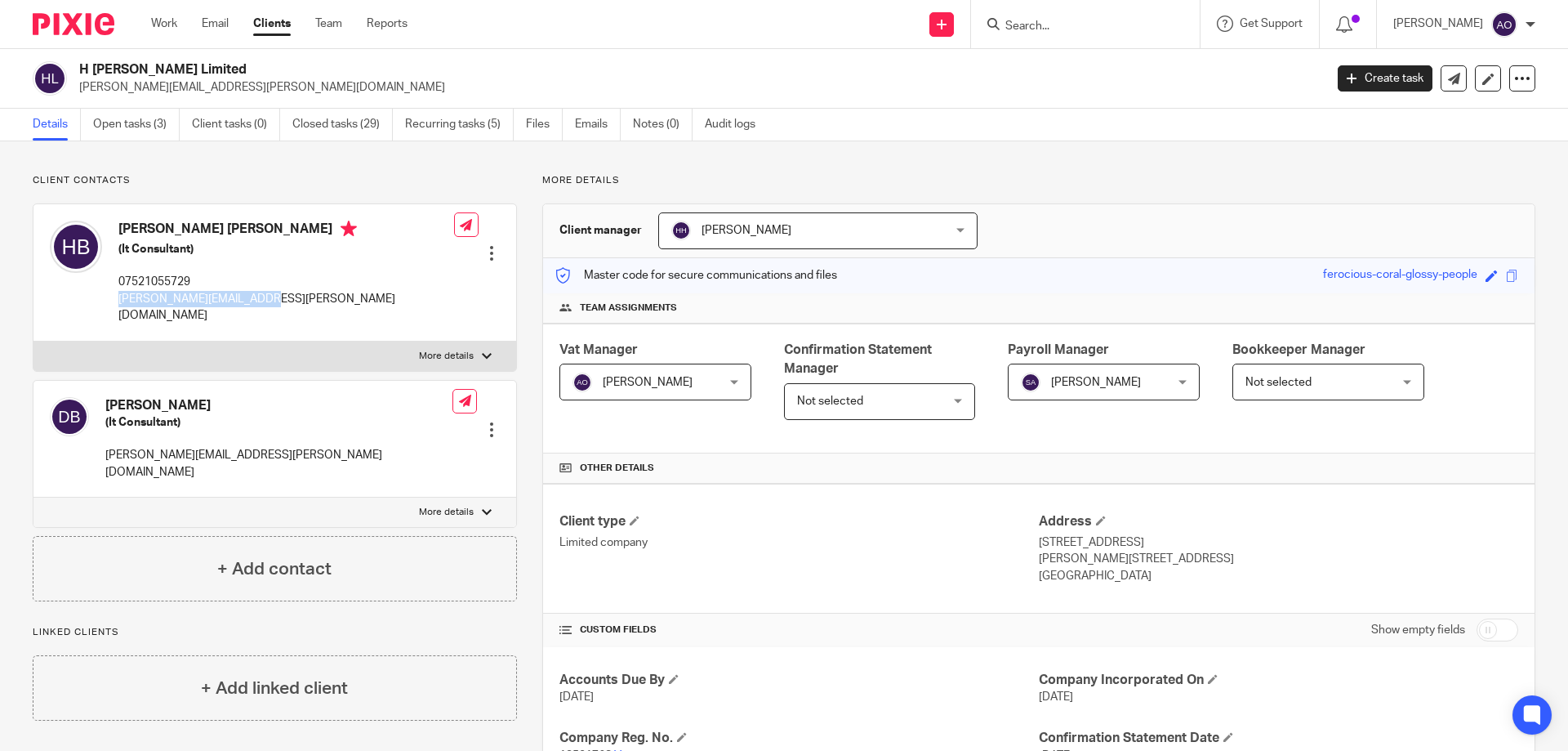
drag, startPoint x: 257, startPoint y: 299, endPoint x: 127, endPoint y: 298, distance: 130.0
click at [116, 298] on div "Hemant Kirtikumar Bhavsar (It Consultant) 07521055729 bhavsar.hemant@gmail.com" at bounding box center [252, 272] width 404 height 119
copy p "bhavsar.hemant@gmail.com"
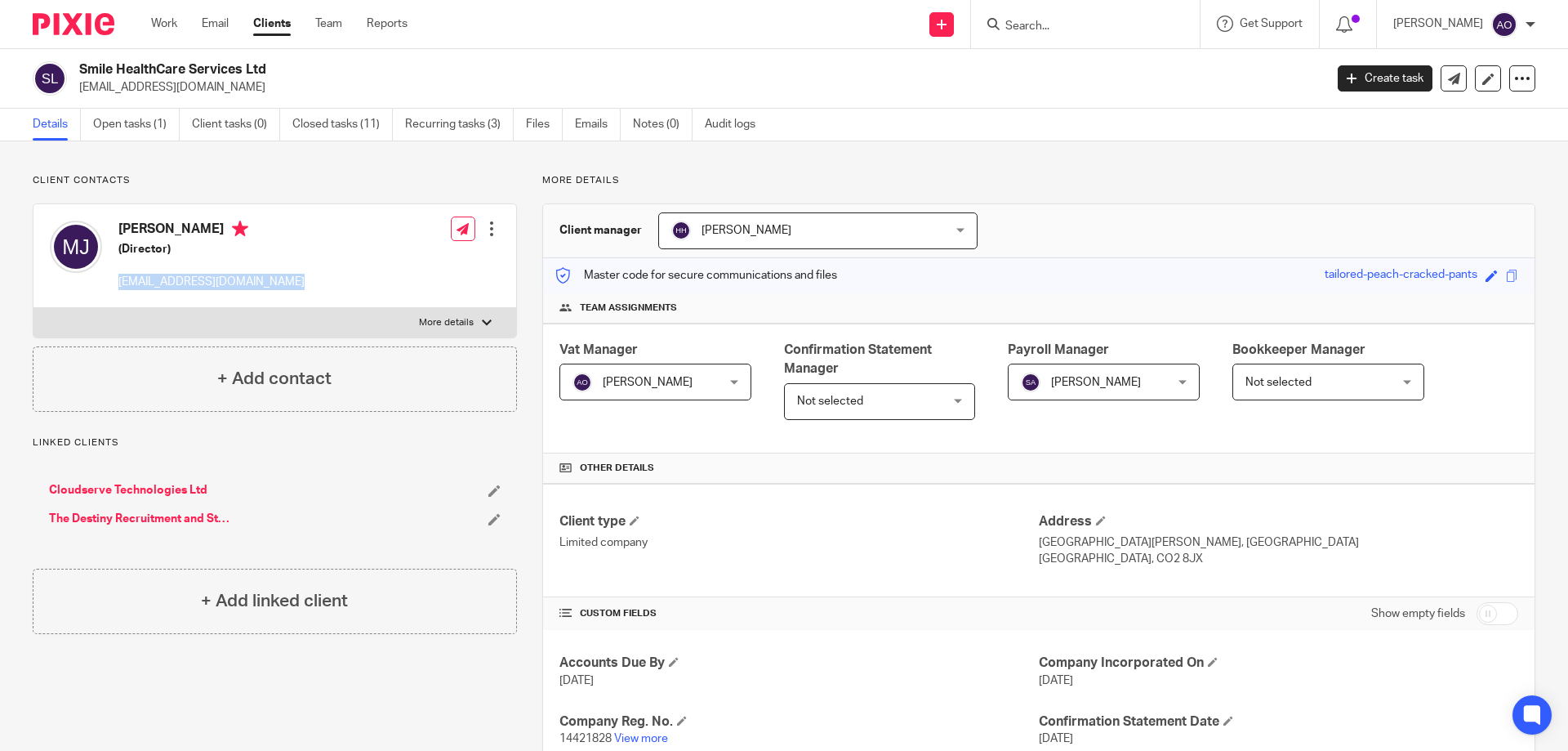
drag, startPoint x: 271, startPoint y: 282, endPoint x: 110, endPoint y: 280, distance: 161.0
click at [110, 280] on div "Madhukar Jagarlamudi (Director) madhu@smile-healthcare.co.uk Edit contact Creat…" at bounding box center [274, 255] width 482 height 104
copy p "madhu@smile-healthcare.co.uk"
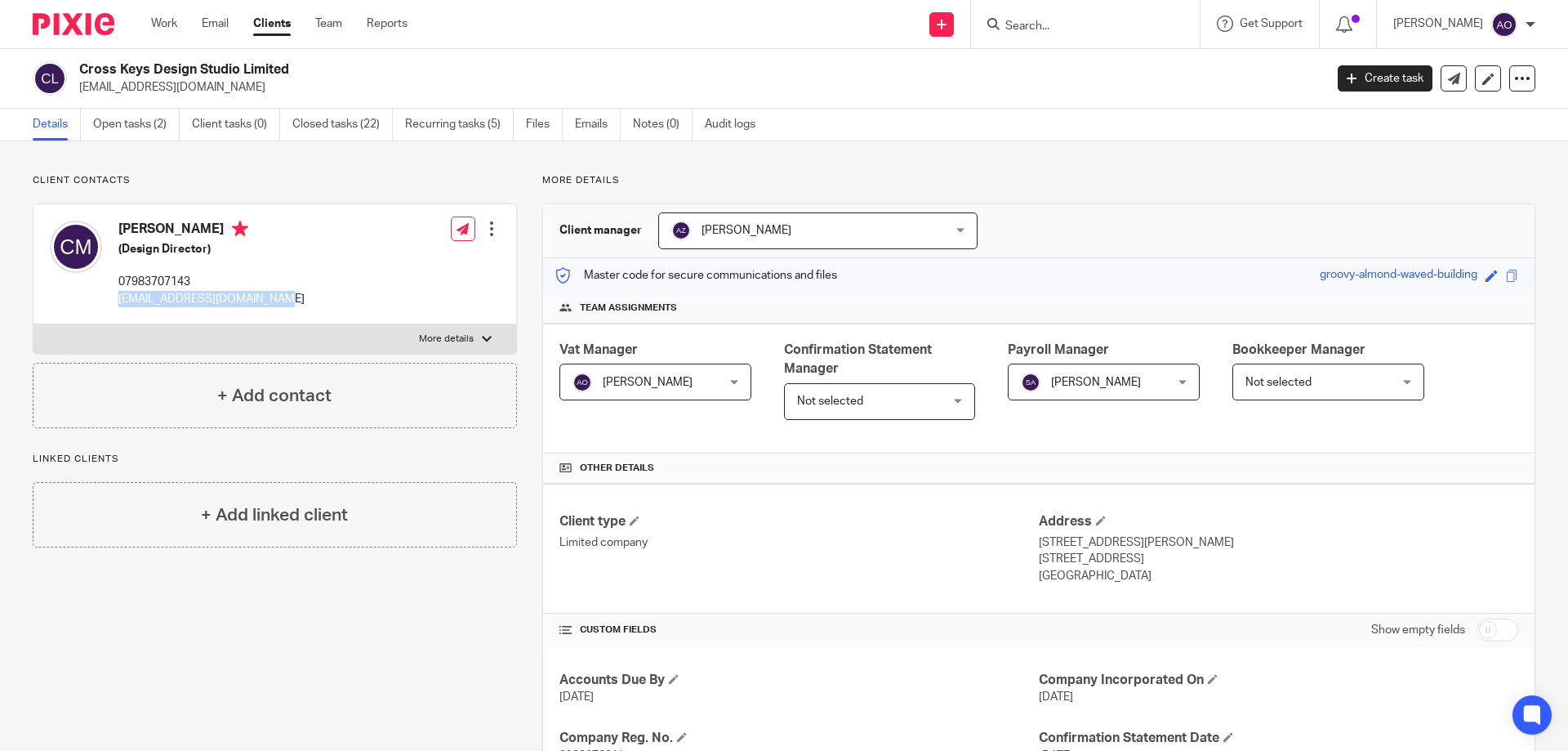
drag, startPoint x: 266, startPoint y: 298, endPoint x: 114, endPoint y: 298, distance: 152.0
click at [114, 298] on div "[PERSON_NAME] (Design Director) 07983707143 [EMAIL_ADDRESS][DOMAIN_NAME]" at bounding box center [177, 264] width 254 height 103
copy p "[EMAIL_ADDRESS][DOMAIN_NAME]"
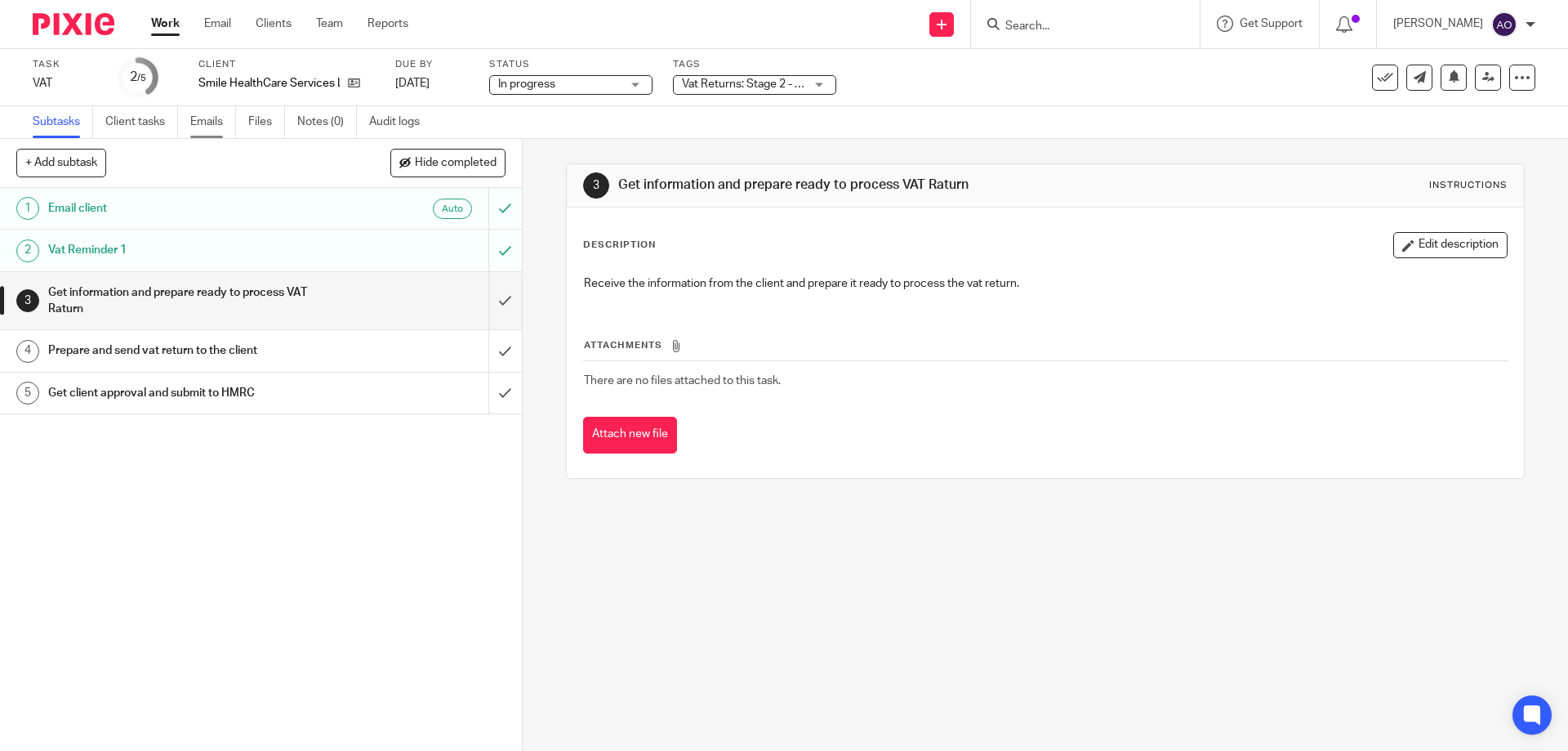
click at [194, 117] on link "Emails" at bounding box center [213, 122] width 46 height 31
click at [489, 249] on input "submit" at bounding box center [261, 250] width 522 height 41
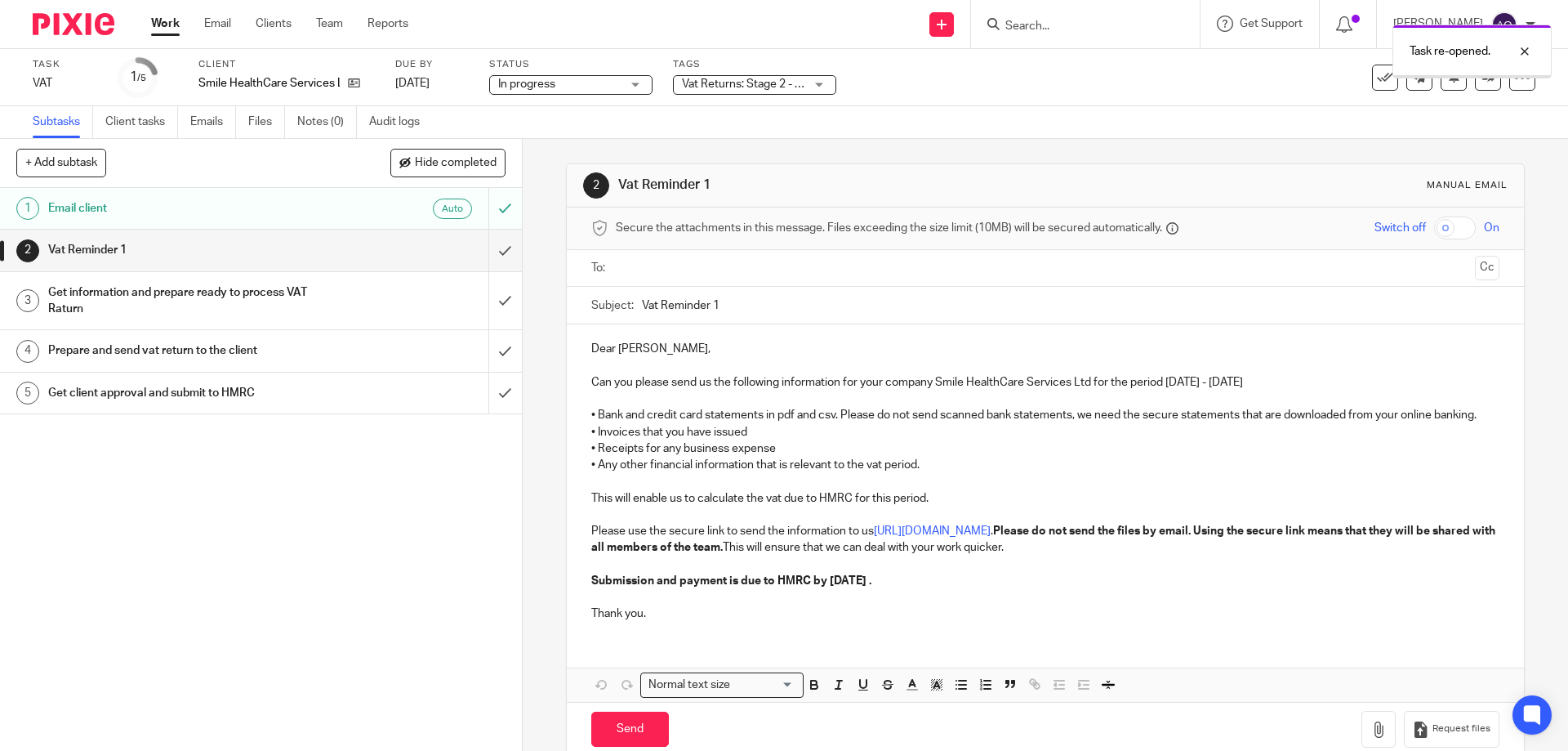
click at [651, 261] on input "text" at bounding box center [1044, 268] width 846 height 19
drag, startPoint x: 708, startPoint y: 306, endPoint x: 734, endPoint y: 304, distance: 26.1
click at [734, 304] on input "Vat Reminder 1" at bounding box center [1071, 309] width 857 height 36
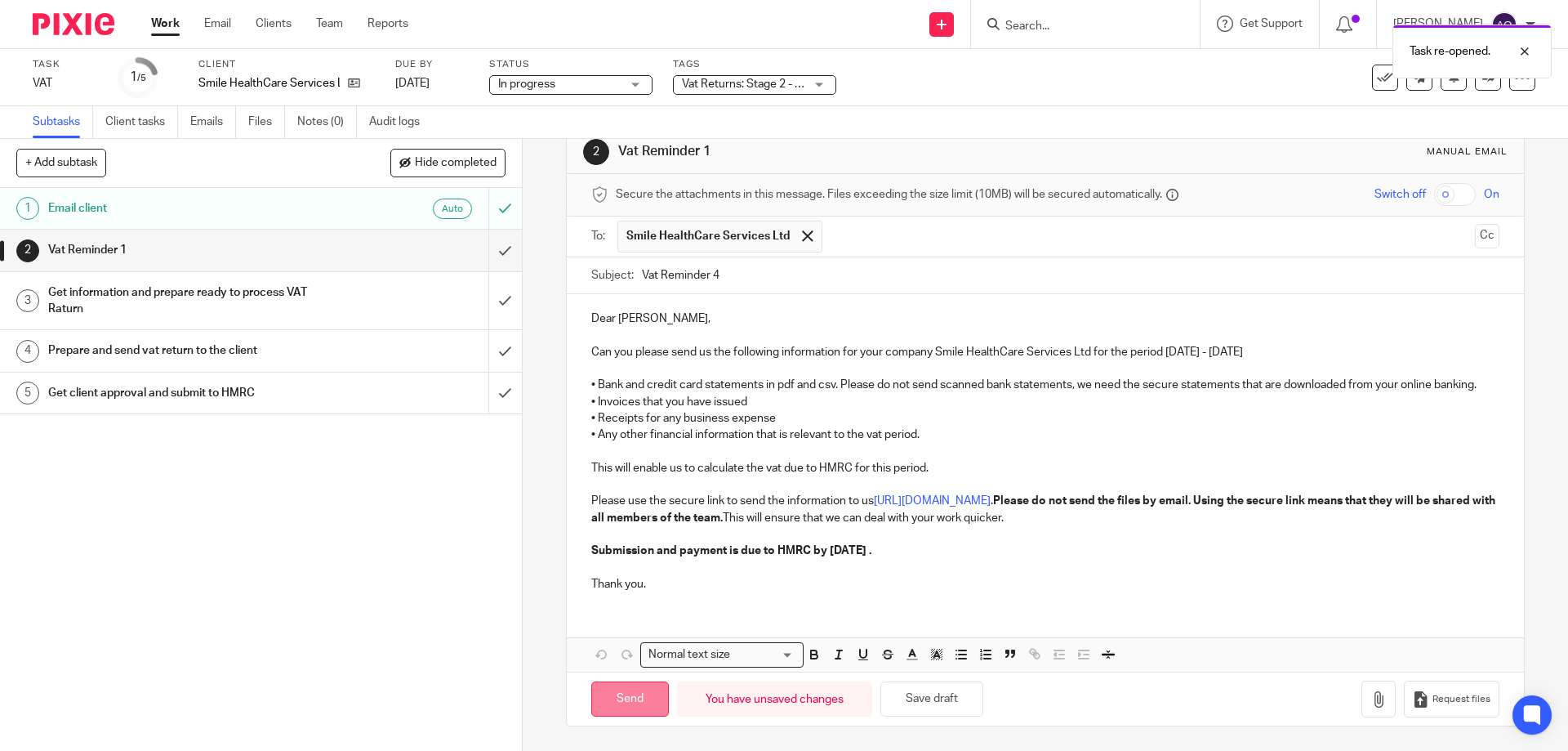
type input "Vat Reminder 4"
click at [621, 689] on input "Send" at bounding box center [630, 699] width 78 height 35
type input "Sent"
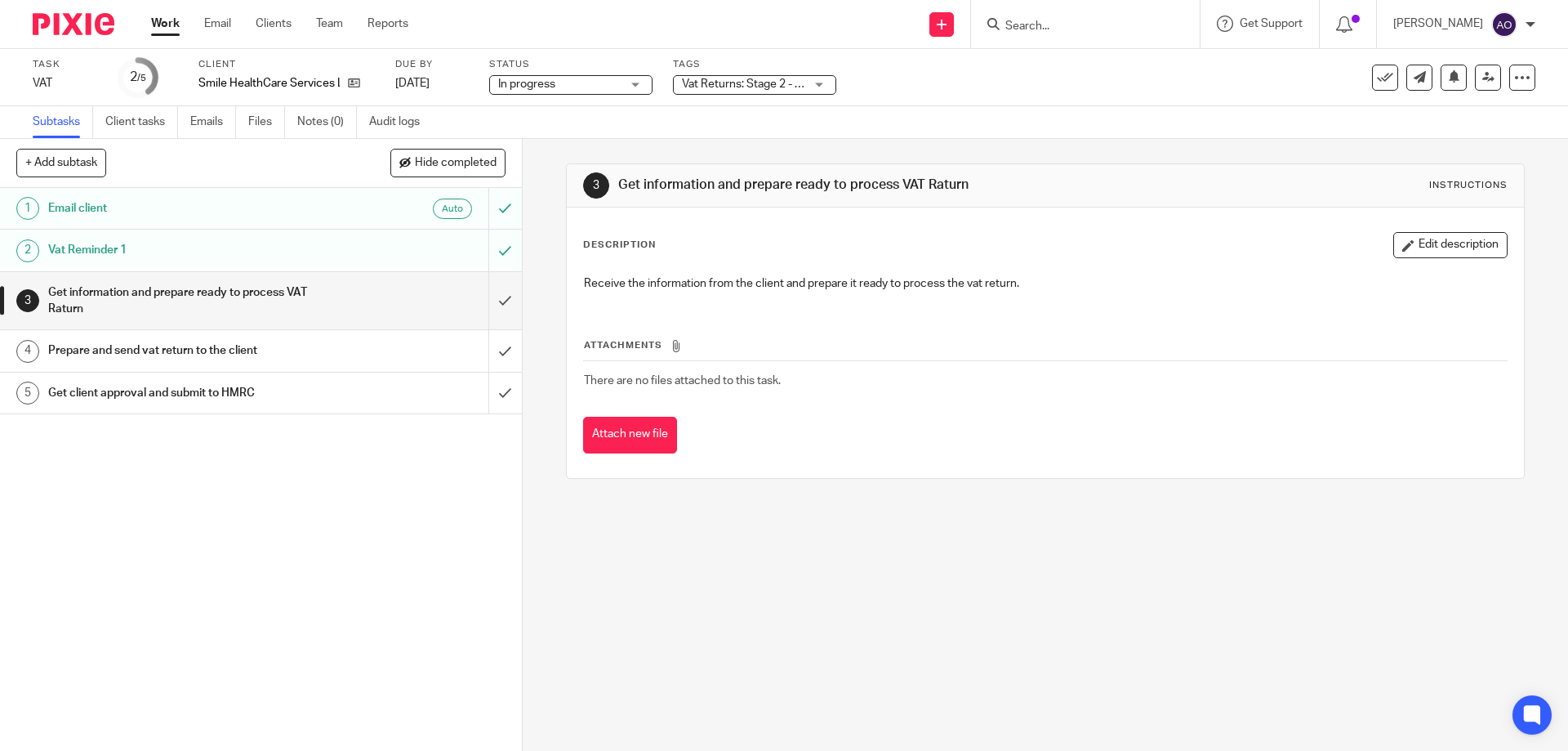
click at [825, 83] on div "Vat Returns: Stage 2 - Calculations in Progress + 1" at bounding box center [754, 85] width 163 height 20
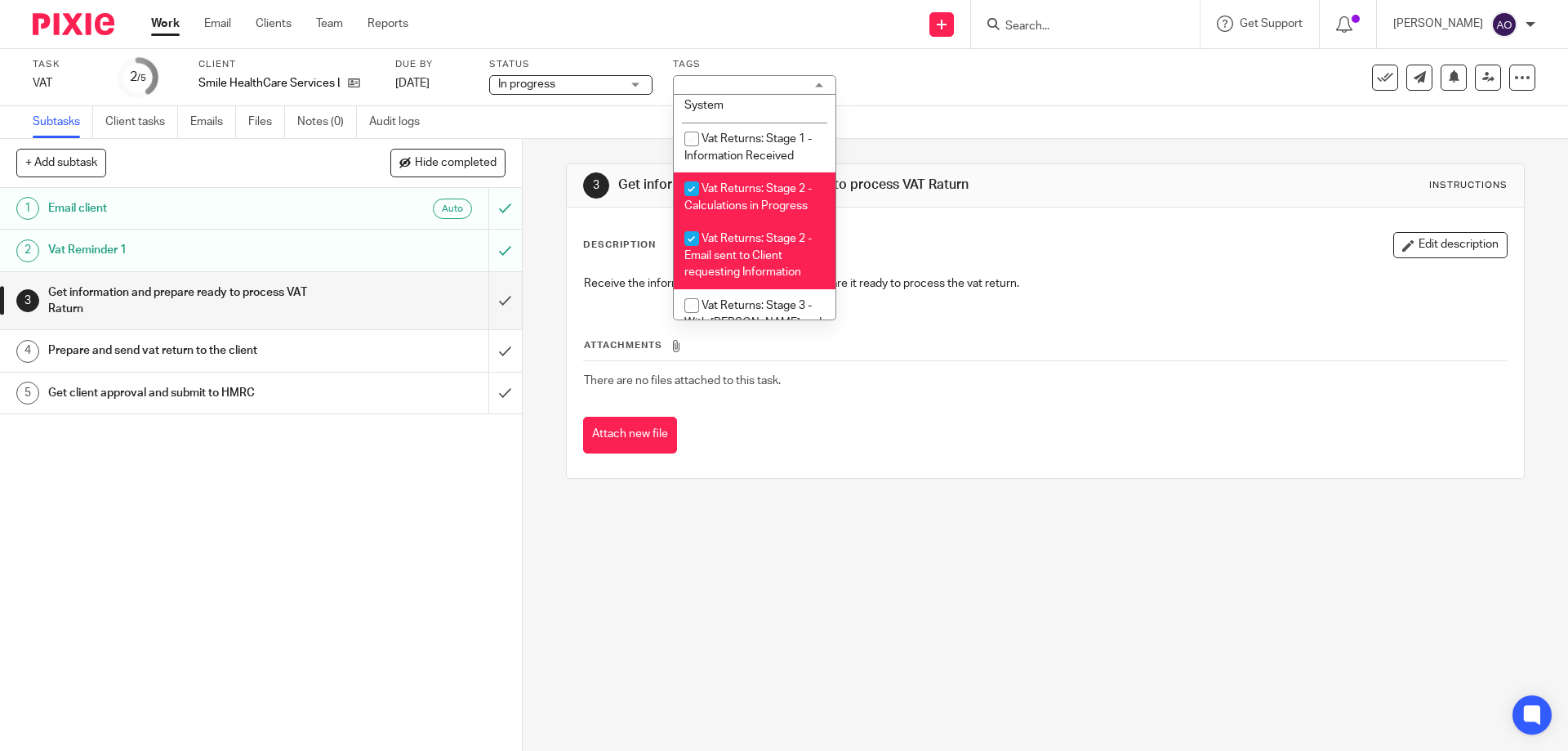
scroll to position [944, 0]
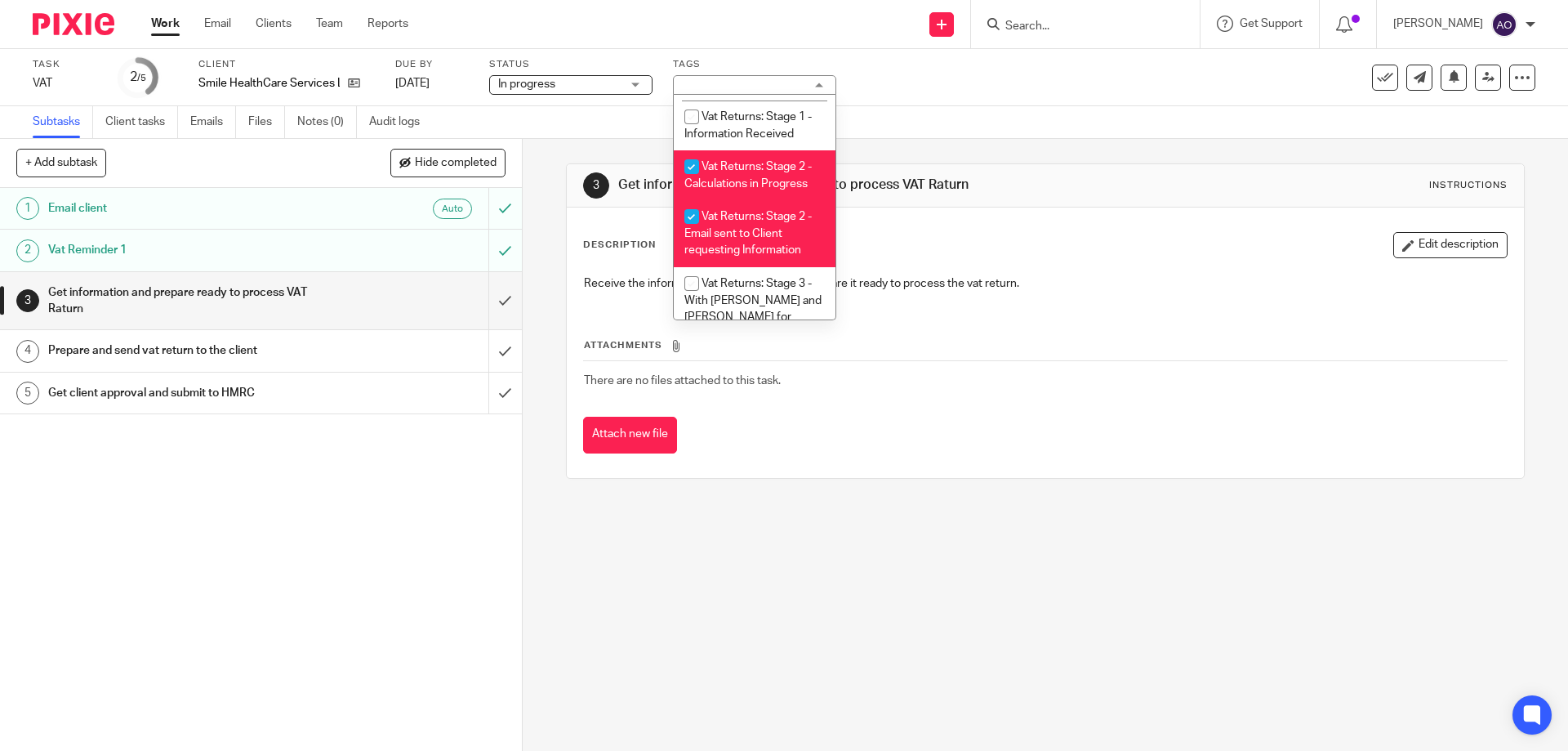
click at [694, 151] on input "checkbox" at bounding box center [691, 166] width 31 height 31
checkbox input "false"
click at [690, 213] on input "checkbox" at bounding box center [691, 216] width 31 height 31
checkbox input "false"
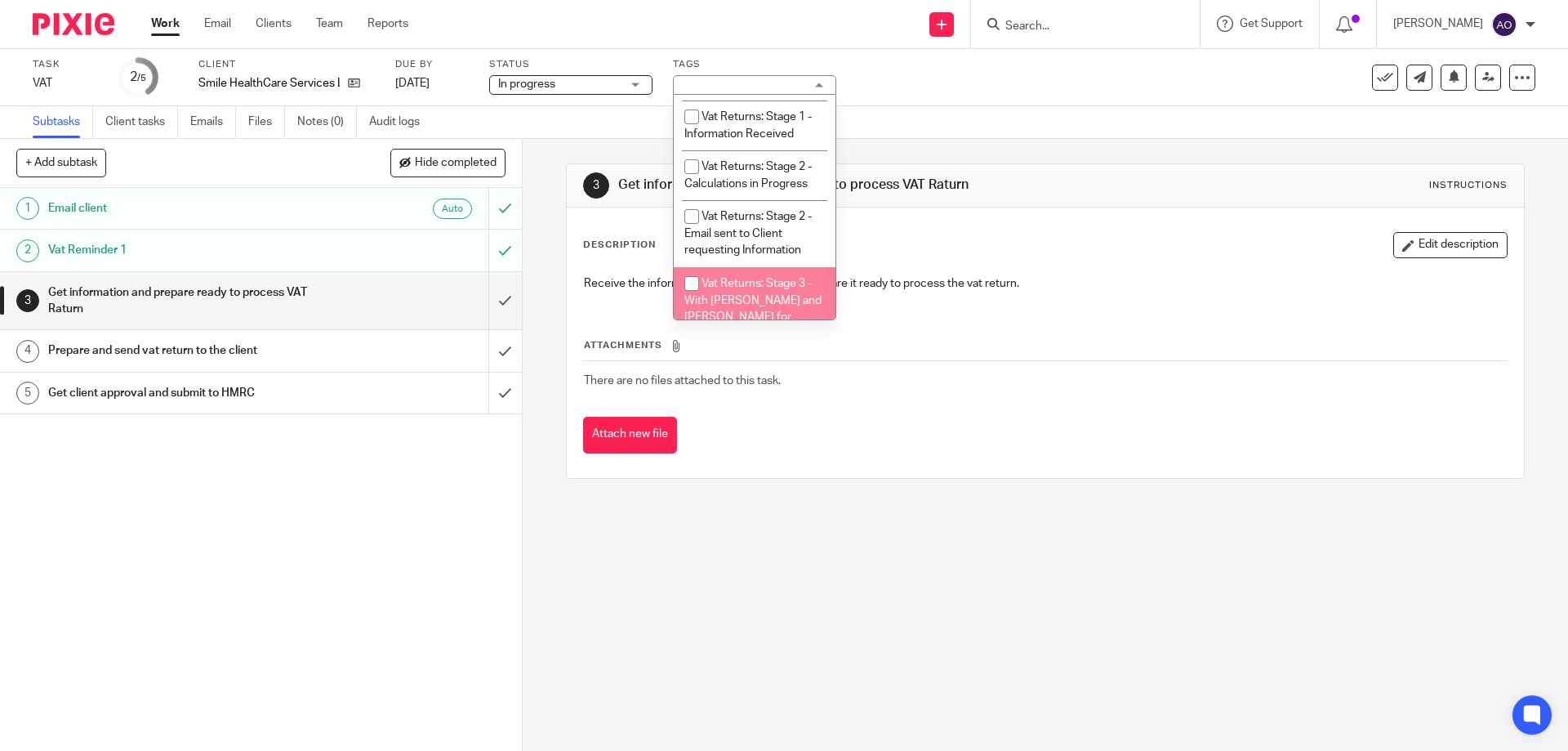
click at [433, 509] on div "1 Email client Auto 2 Vat Reminder 1 3 Get information and prepare ready to pro…" at bounding box center [261, 469] width 522 height 563
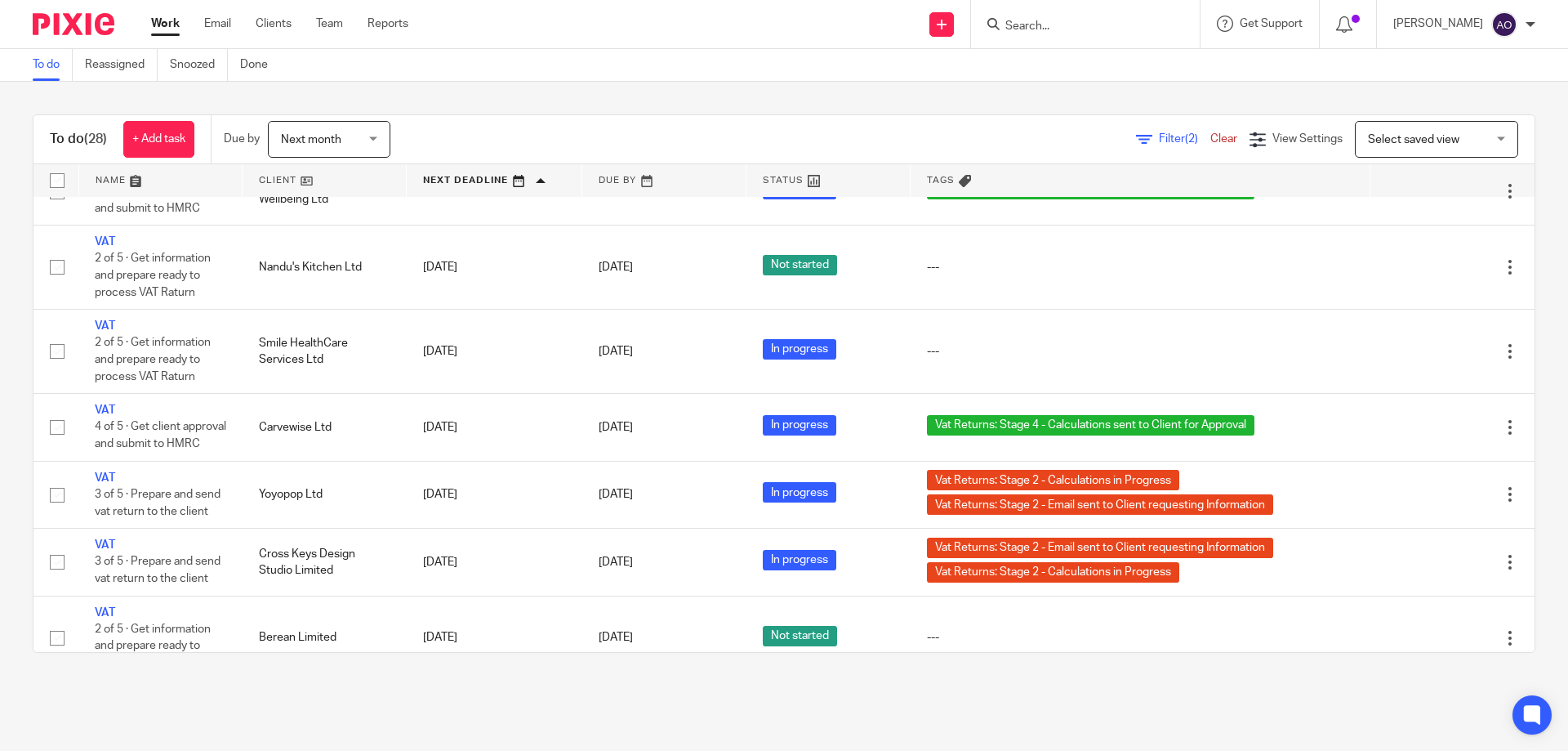
scroll to position [1552, 0]
